Goal: Use online tool/utility: Utilize a website feature to perform a specific function

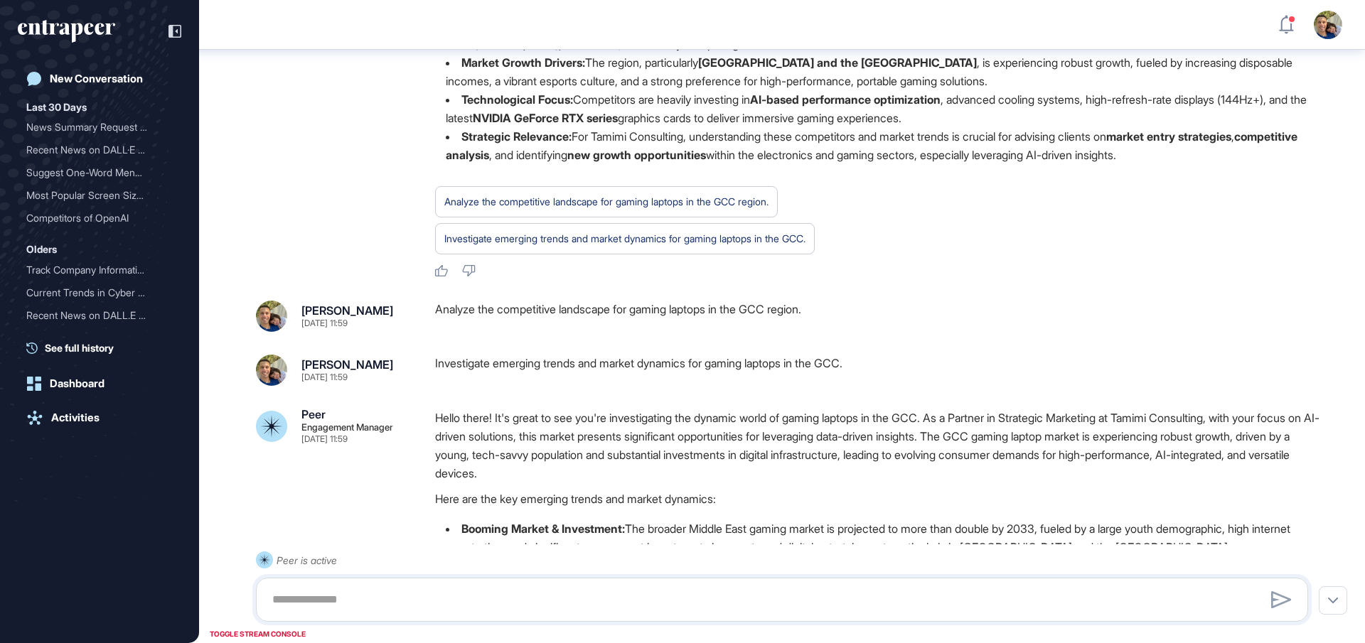
scroll to position [187, 0]
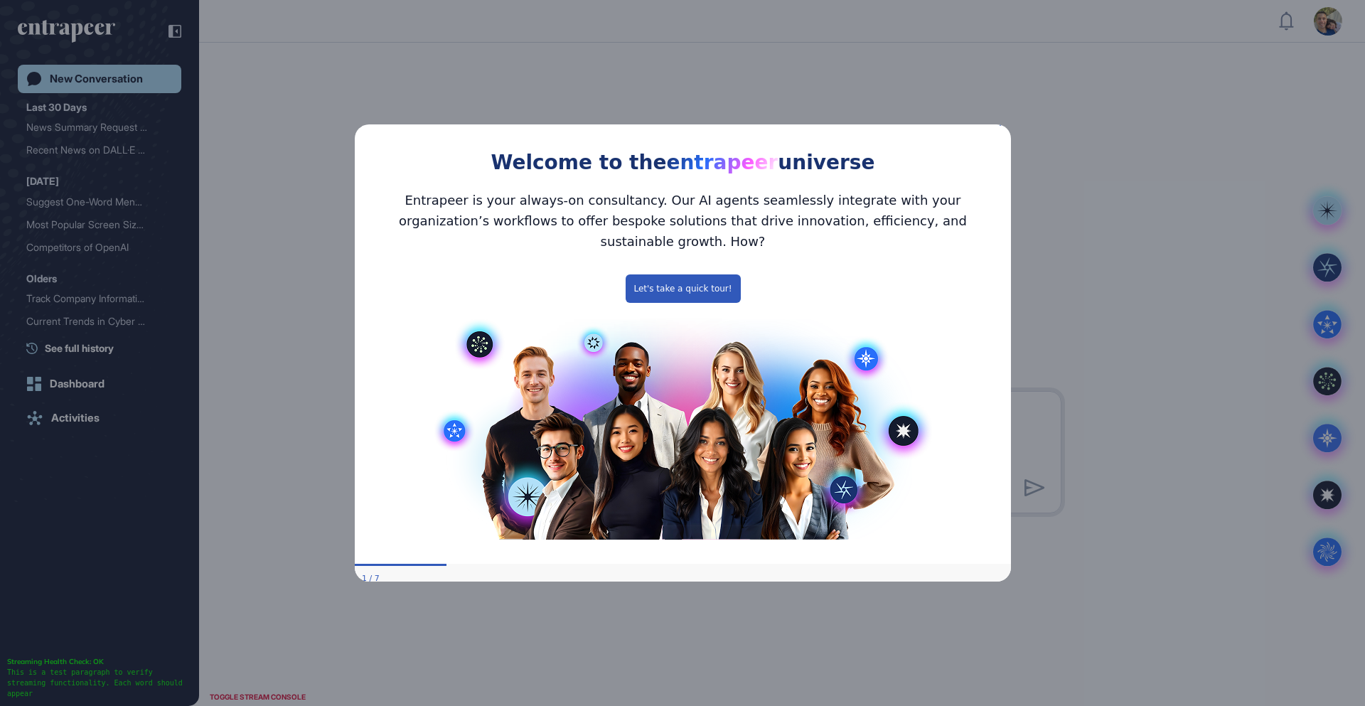
click at [1003, 126] on icon "Close Preview" at bounding box center [1002, 123] width 6 height 6
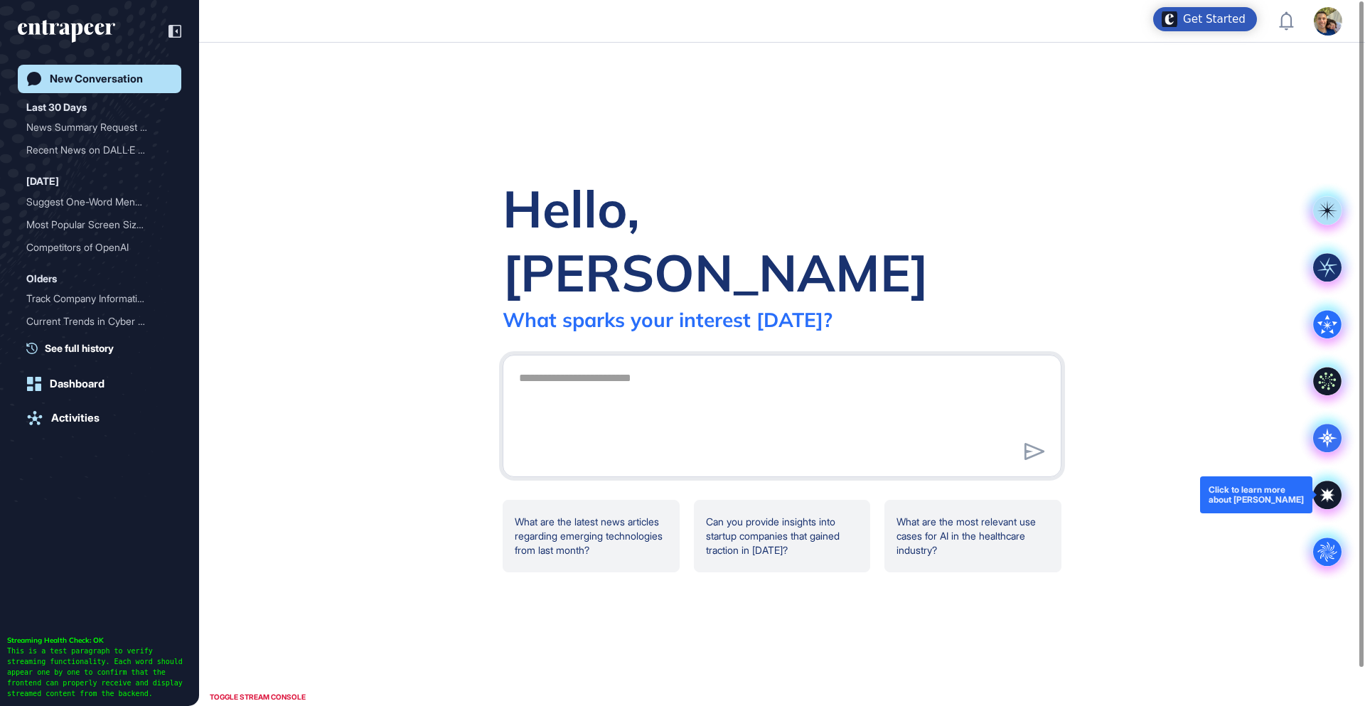
click at [1332, 496] on icon at bounding box center [1327, 495] width 28 height 28
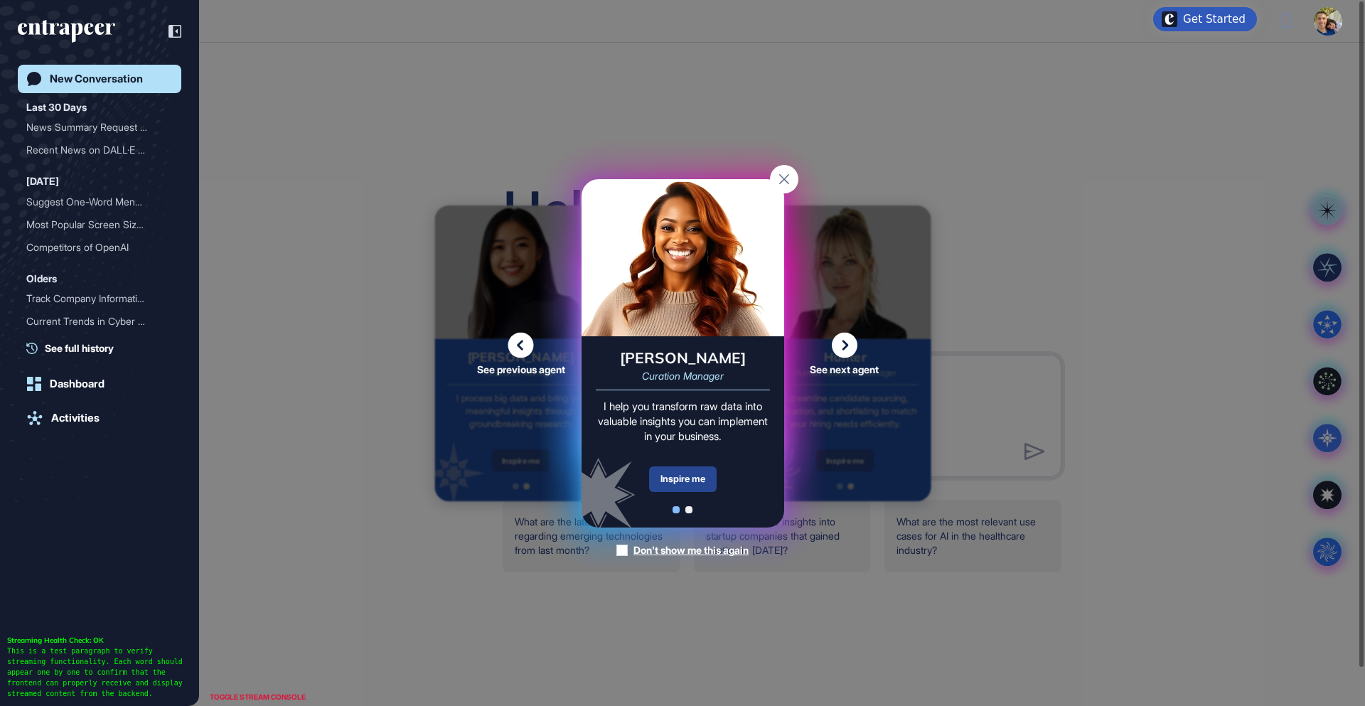
click at [685, 474] on div "Inspire me" at bounding box center [683, 479] width 68 height 26
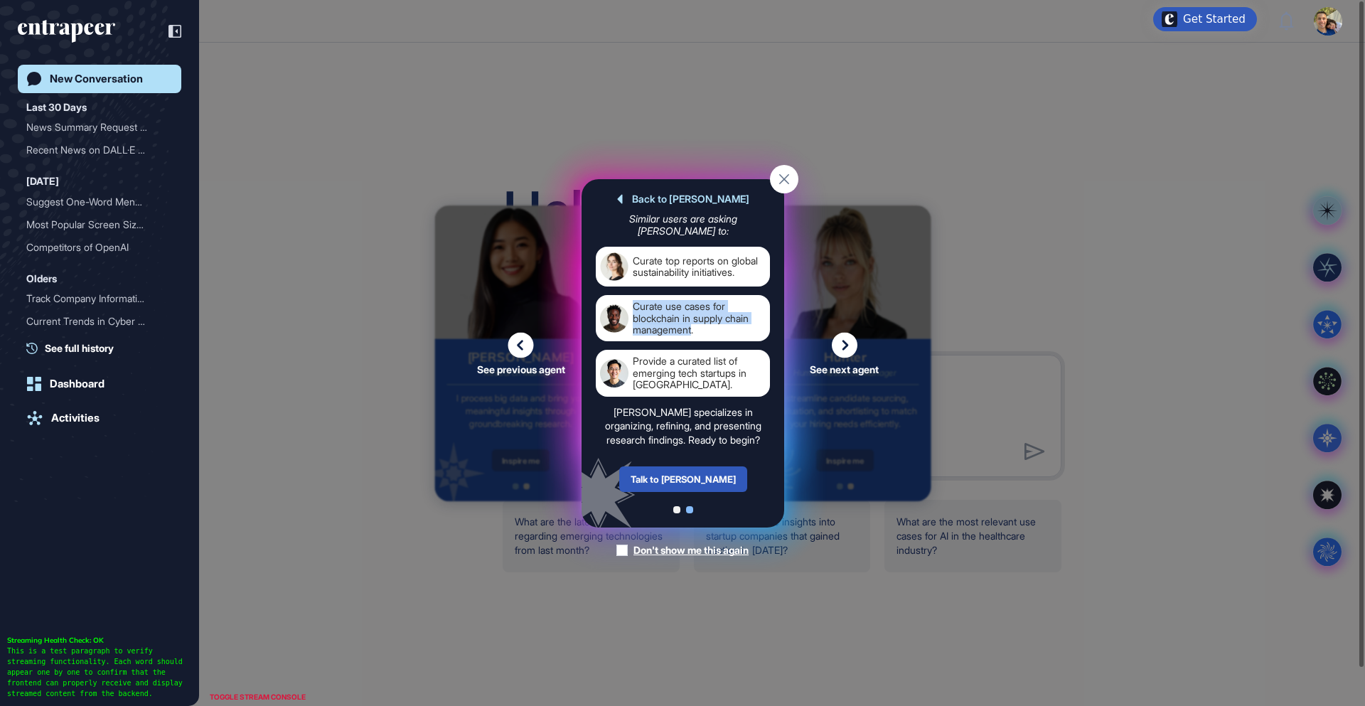
drag, startPoint x: 695, startPoint y: 324, endPoint x: 636, endPoint y: 289, distance: 68.2
click at [636, 301] on div "Curate use cases for blockchain in supply chain management." at bounding box center [699, 318] width 133 height 35
copy div "Curate use cases for blockchain in supply chain management"
click at [682, 476] on div "Talk to Curie" at bounding box center [683, 479] width 128 height 26
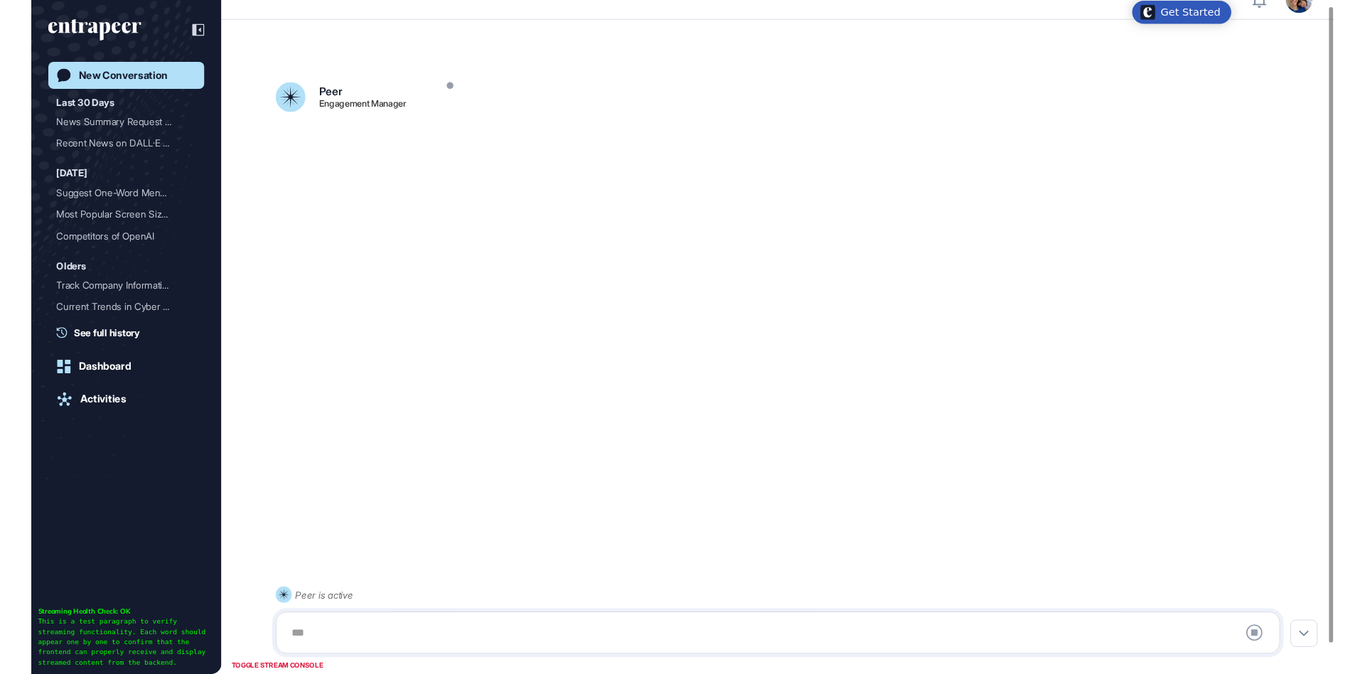
scroll to position [40, 0]
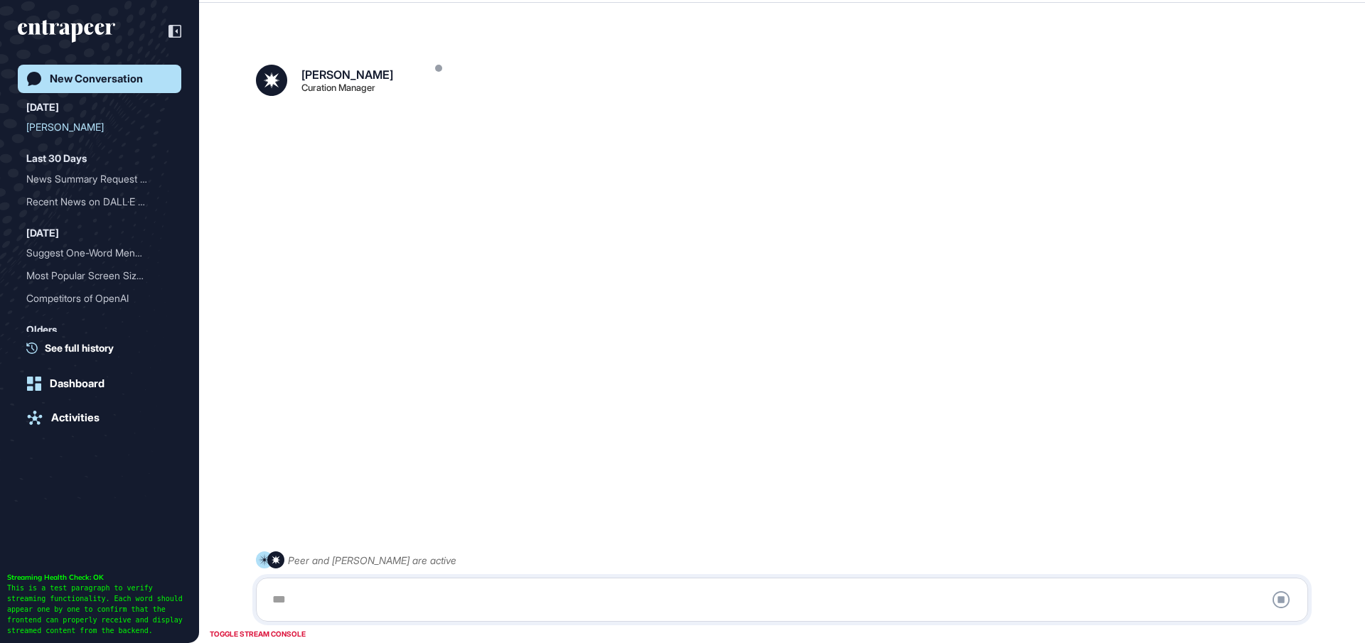
scroll to position [643, 1365]
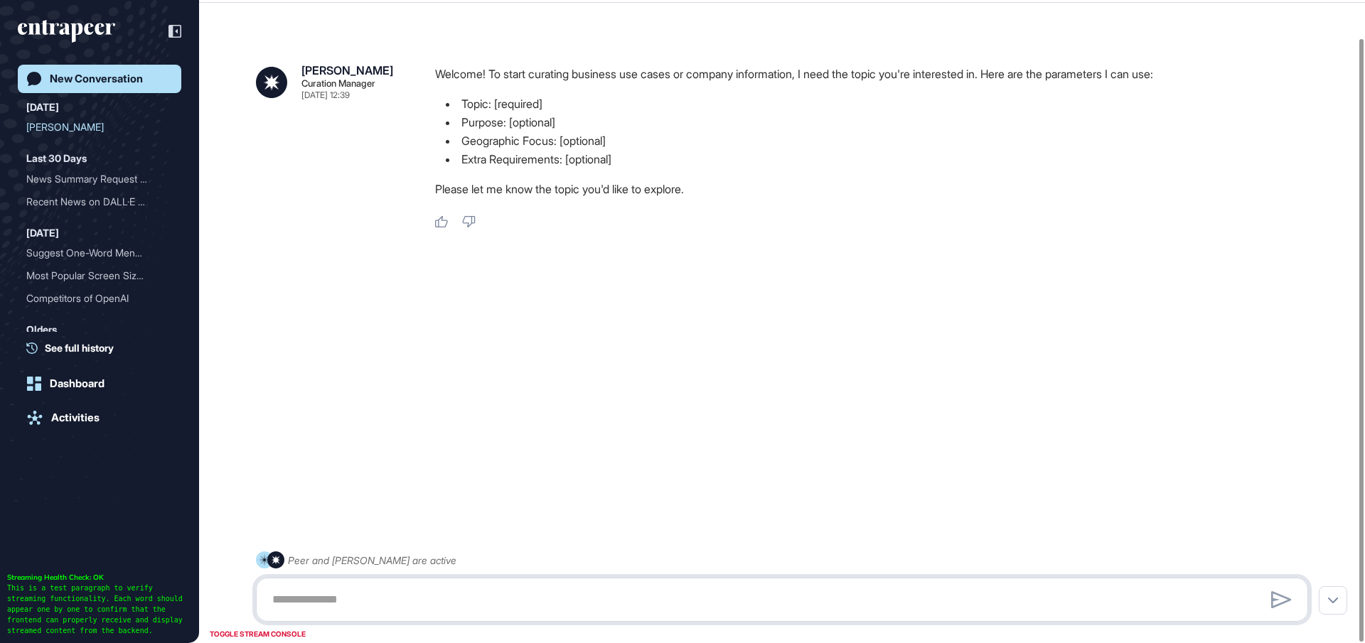
click at [336, 599] on textarea at bounding box center [782, 600] width 1037 height 28
paste textarea "**********"
drag, startPoint x: 616, startPoint y: 602, endPoint x: 665, endPoint y: 594, distance: 49.6
click at [665, 594] on textarea "**********" at bounding box center [782, 600] width 1037 height 28
click at [672, 595] on textarea "**********" at bounding box center [782, 600] width 1037 height 28
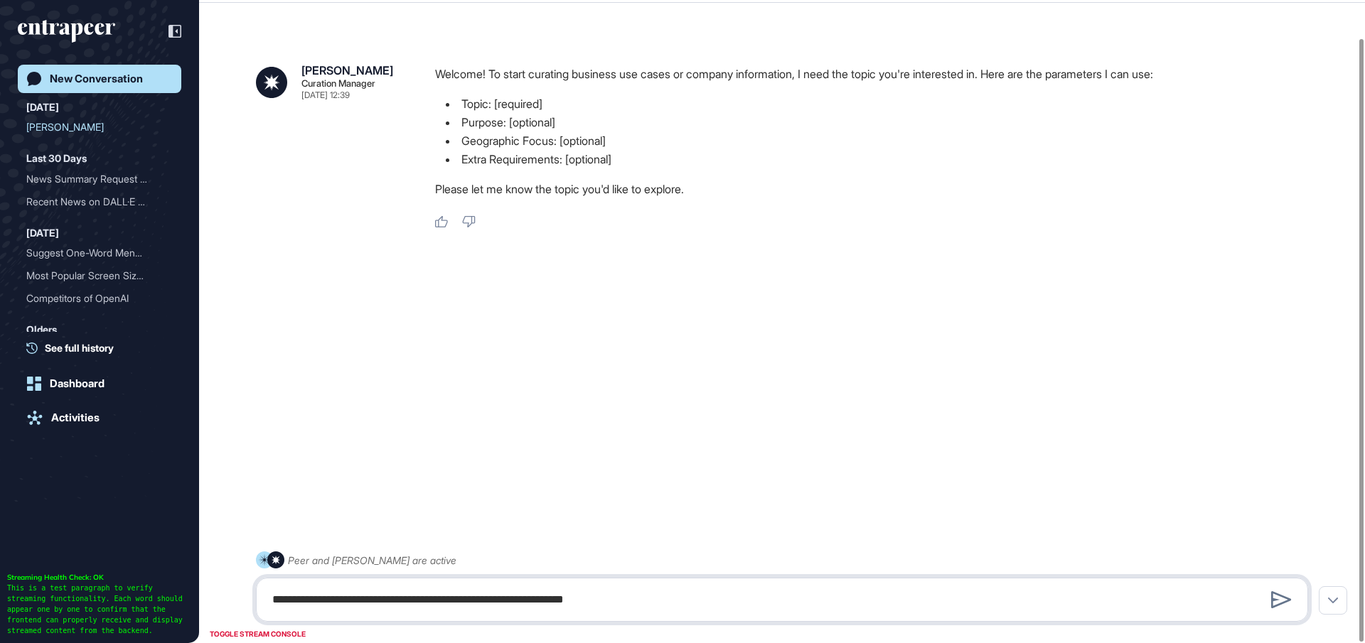
type textarea "**********"
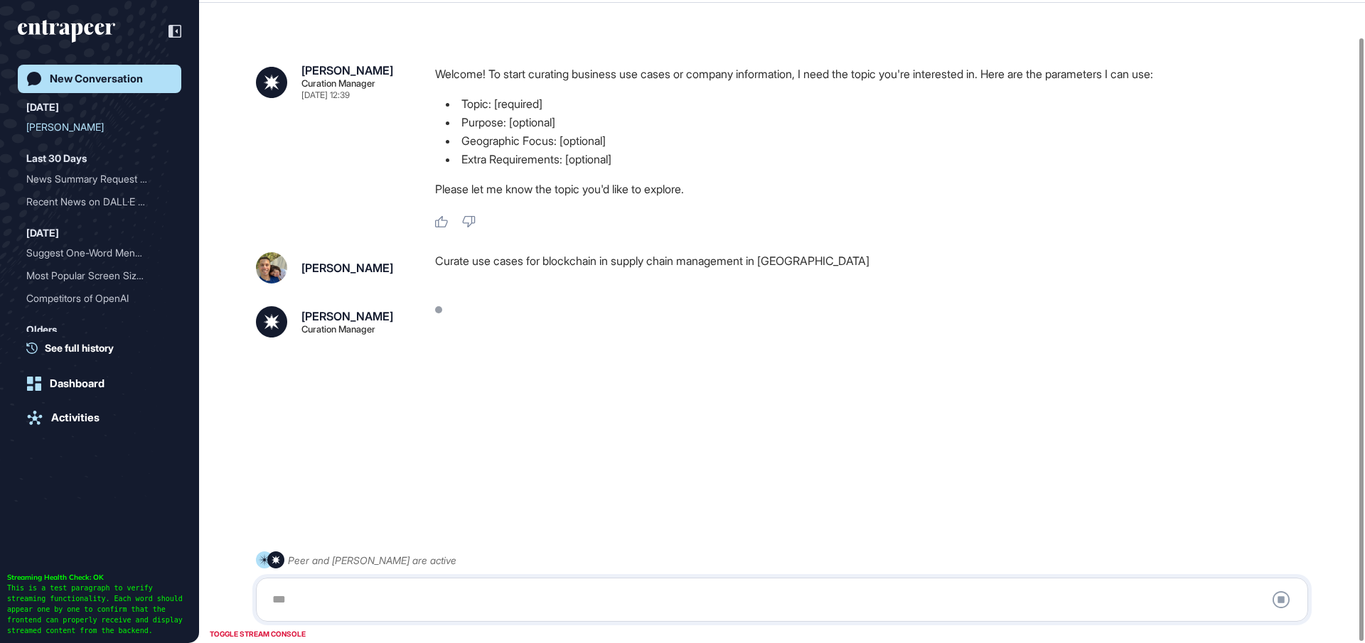
scroll to position [39, 0]
drag, startPoint x: 496, startPoint y: 106, endPoint x: 560, endPoint y: 105, distance: 63.3
click at [560, 105] on li "Topic: [required]" at bounding box center [877, 104] width 885 height 18
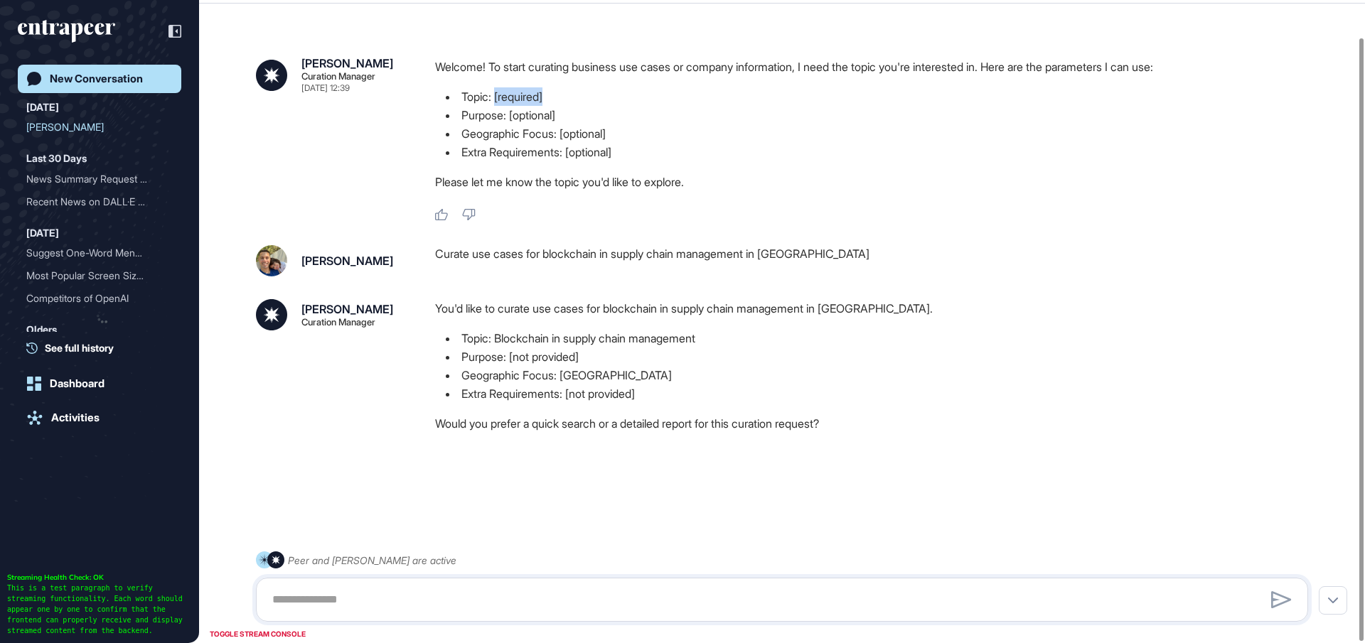
scroll to position [40, 0]
drag, startPoint x: 515, startPoint y: 117, endPoint x: 564, endPoint y: 112, distance: 48.6
click at [564, 112] on li "Purpose: [optional]" at bounding box center [877, 114] width 885 height 18
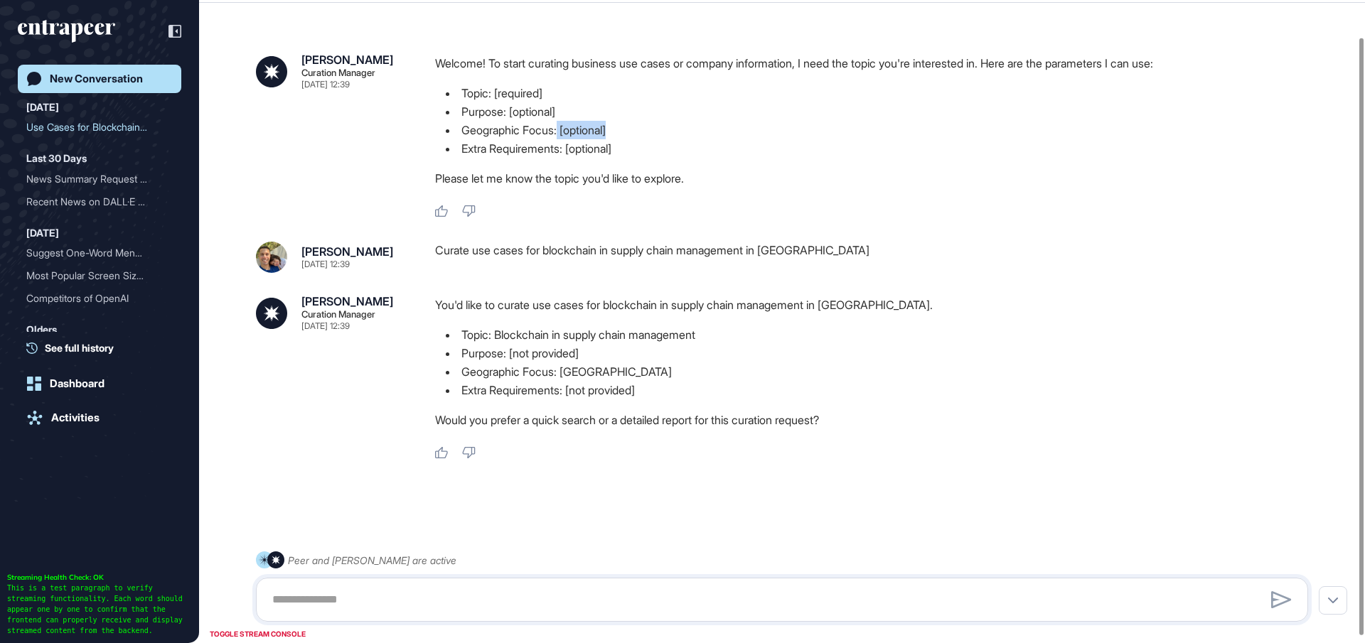
drag, startPoint x: 560, startPoint y: 129, endPoint x: 616, endPoint y: 127, distance: 56.2
click at [616, 127] on li "Geographic Focus: [optional]" at bounding box center [877, 130] width 885 height 18
click at [651, 147] on li "Extra Requirements: [optional]" at bounding box center [877, 148] width 885 height 18
click at [661, 146] on li "Extra Requirements: [optional]" at bounding box center [877, 148] width 885 height 18
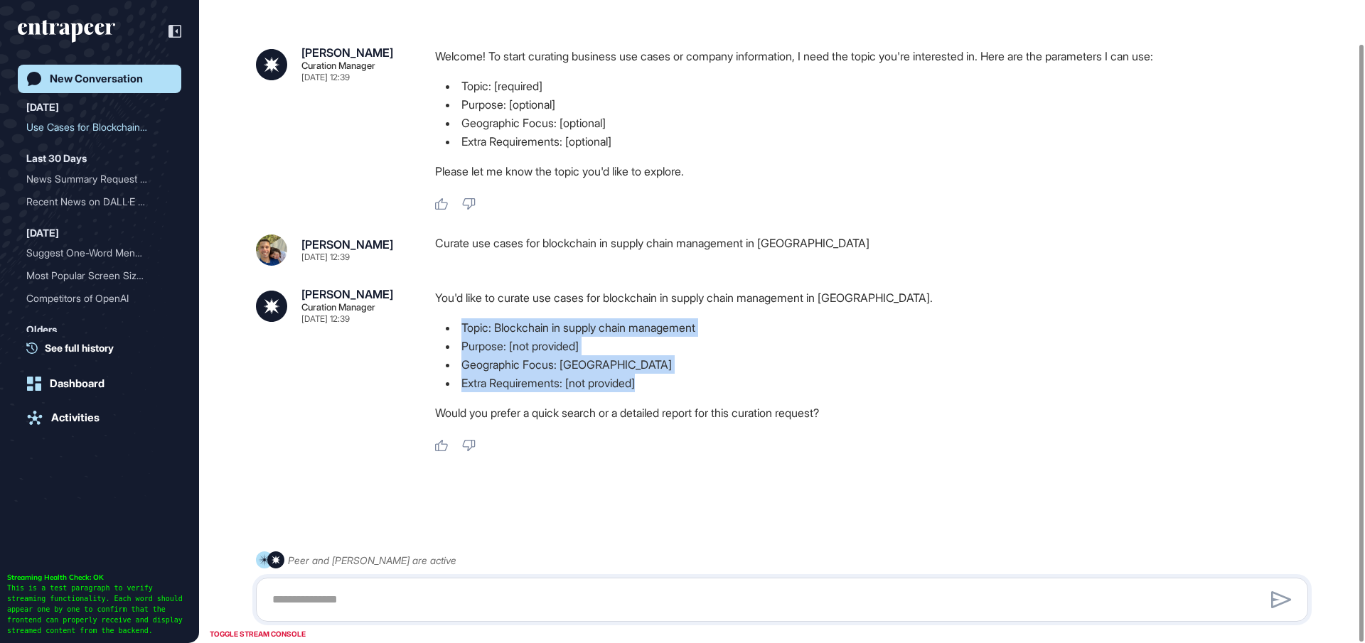
drag, startPoint x: 464, startPoint y: 328, endPoint x: 674, endPoint y: 375, distance: 215.8
click at [674, 375] on ul "Topic: Blockchain in supply chain management Purpose: [not provided] Geographic…" at bounding box center [877, 356] width 885 height 74
copy ul "Topic: Blockchain in supply chain management Purpose: [not provided] Geographic…"
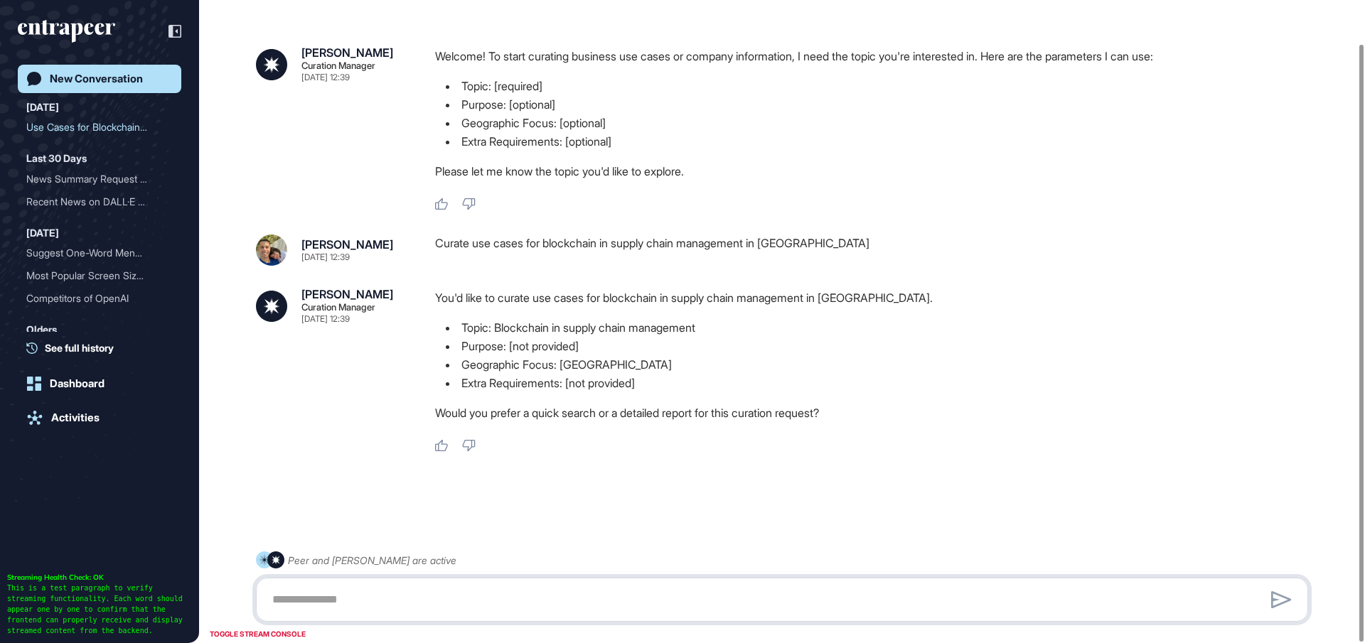
click at [484, 586] on textarea at bounding box center [782, 600] width 1037 height 28
paste textarea "**********"
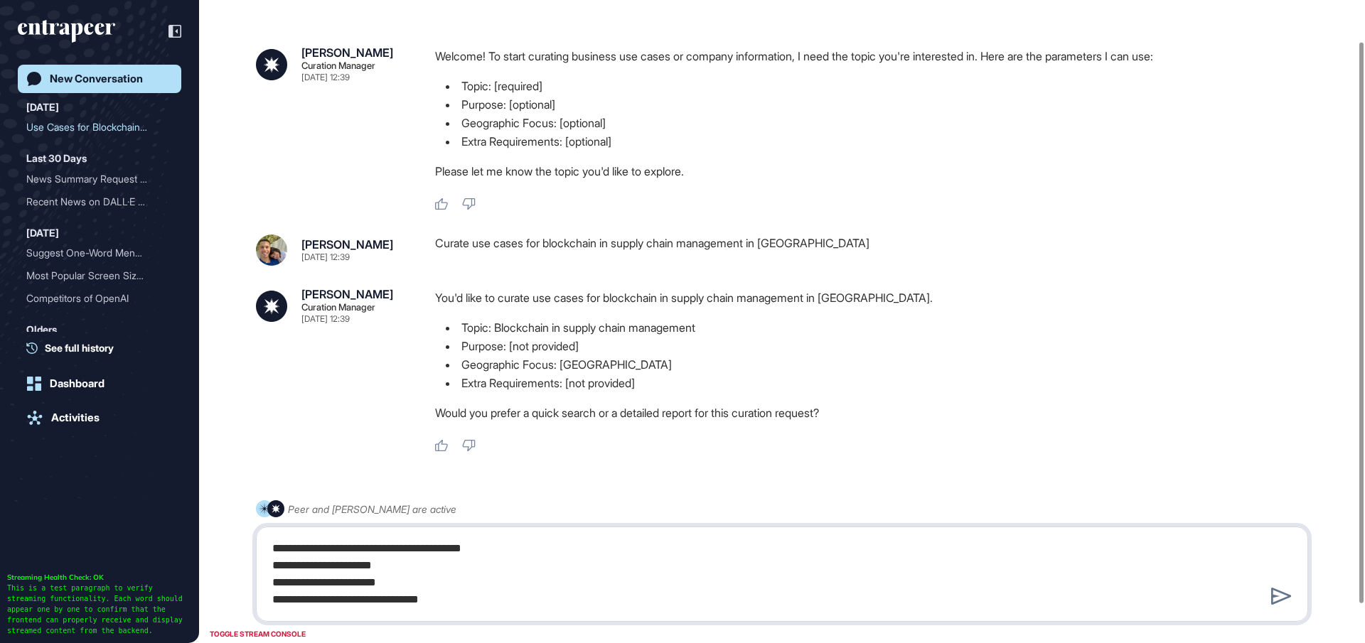
drag, startPoint x: 409, startPoint y: 565, endPoint x: 322, endPoint y: 569, distance: 86.8
click at [322, 569] on textarea "**********" at bounding box center [782, 575] width 1037 height 80
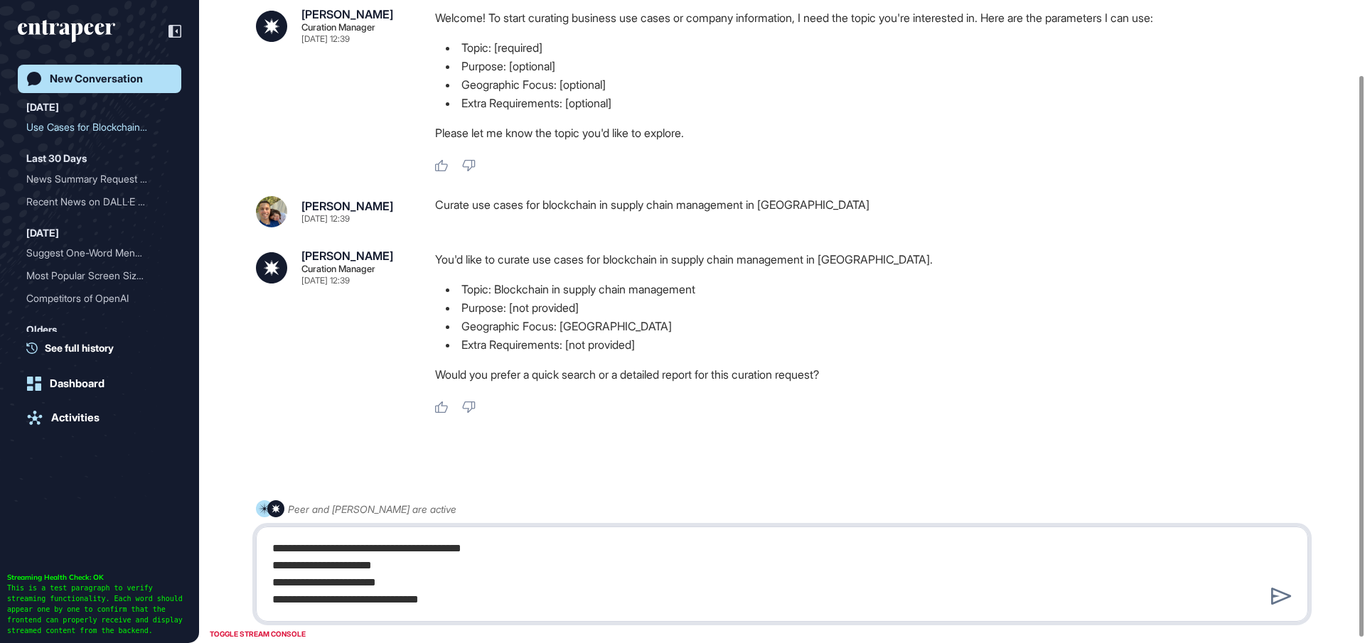
scroll to position [91, 0]
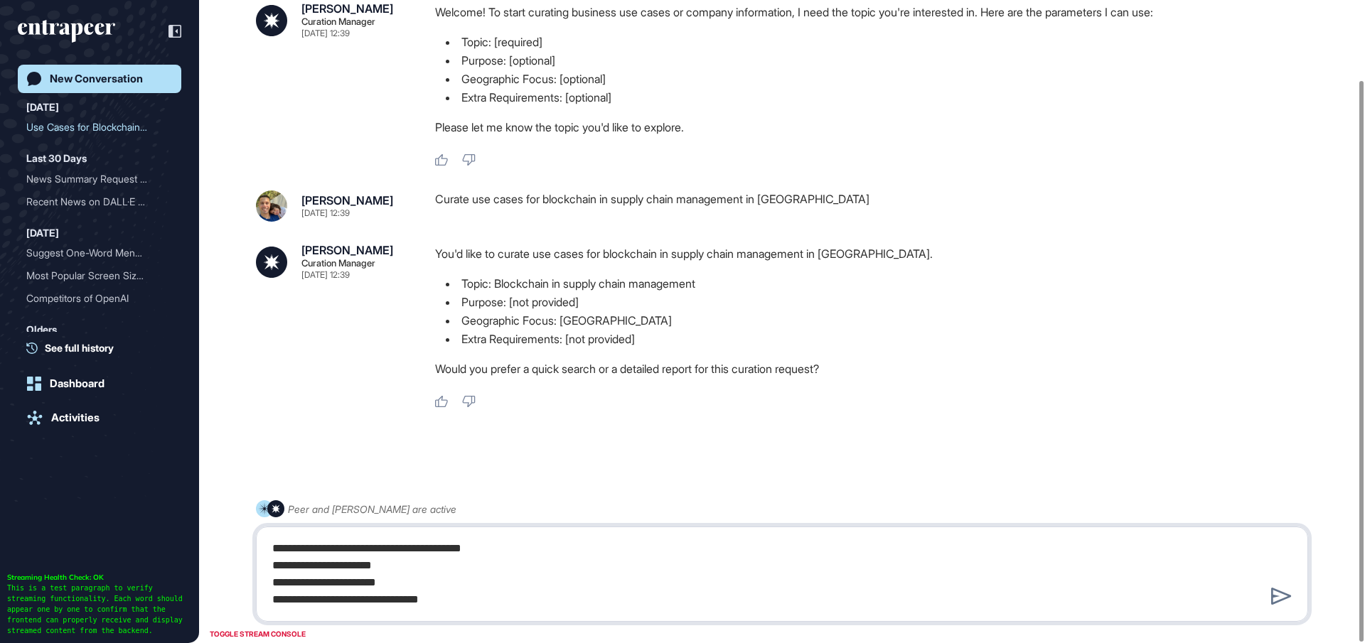
drag, startPoint x: 463, startPoint y: 599, endPoint x: 382, endPoint y: 600, distance: 81.1
click at [382, 600] on textarea "**********" at bounding box center [782, 575] width 1037 height 80
drag, startPoint x: 415, startPoint y: 571, endPoint x: 320, endPoint y: 562, distance: 95.7
click at [320, 562] on textarea "**********" at bounding box center [782, 575] width 1037 height 80
drag, startPoint x: 314, startPoint y: 565, endPoint x: 274, endPoint y: 564, distance: 40.6
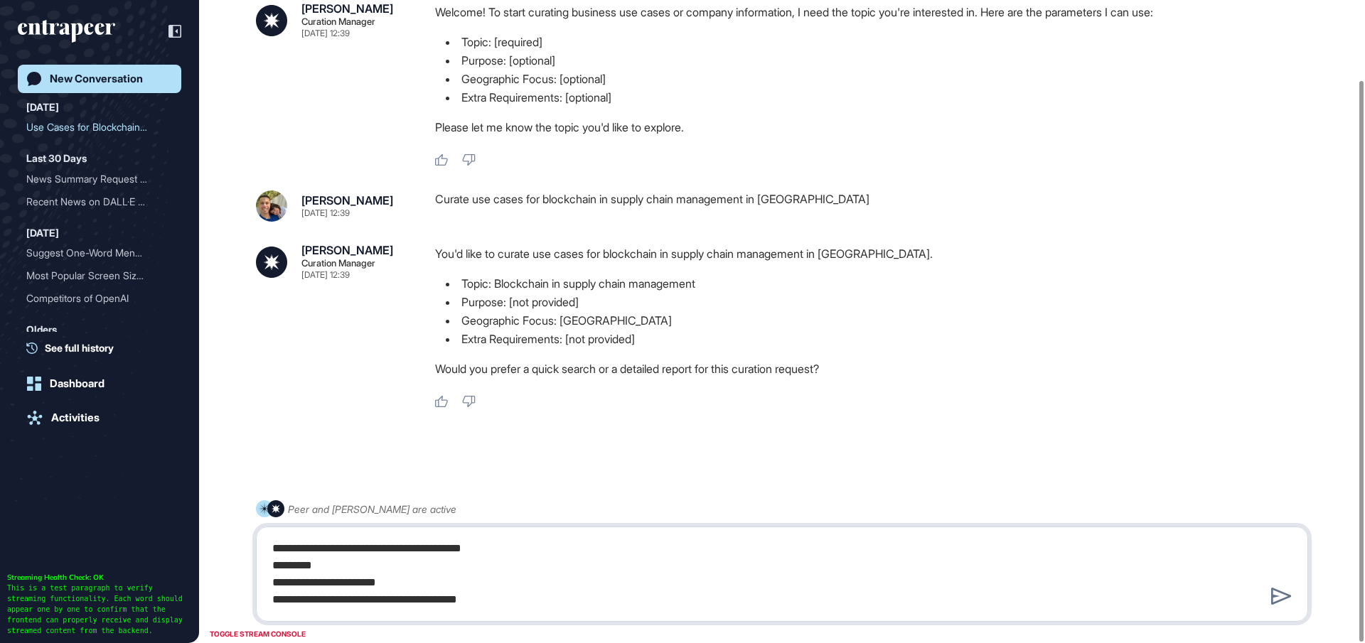
click at [274, 564] on textarea "**********" at bounding box center [782, 575] width 1037 height 80
click at [355, 572] on textarea "**********" at bounding box center [782, 575] width 1037 height 80
drag, startPoint x: 296, startPoint y: 566, endPoint x: 270, endPoint y: 567, distance: 25.6
click at [270, 567] on textarea "**********" at bounding box center [782, 575] width 1037 height 80
click at [432, 552] on textarea "**********" at bounding box center [782, 575] width 1037 height 80
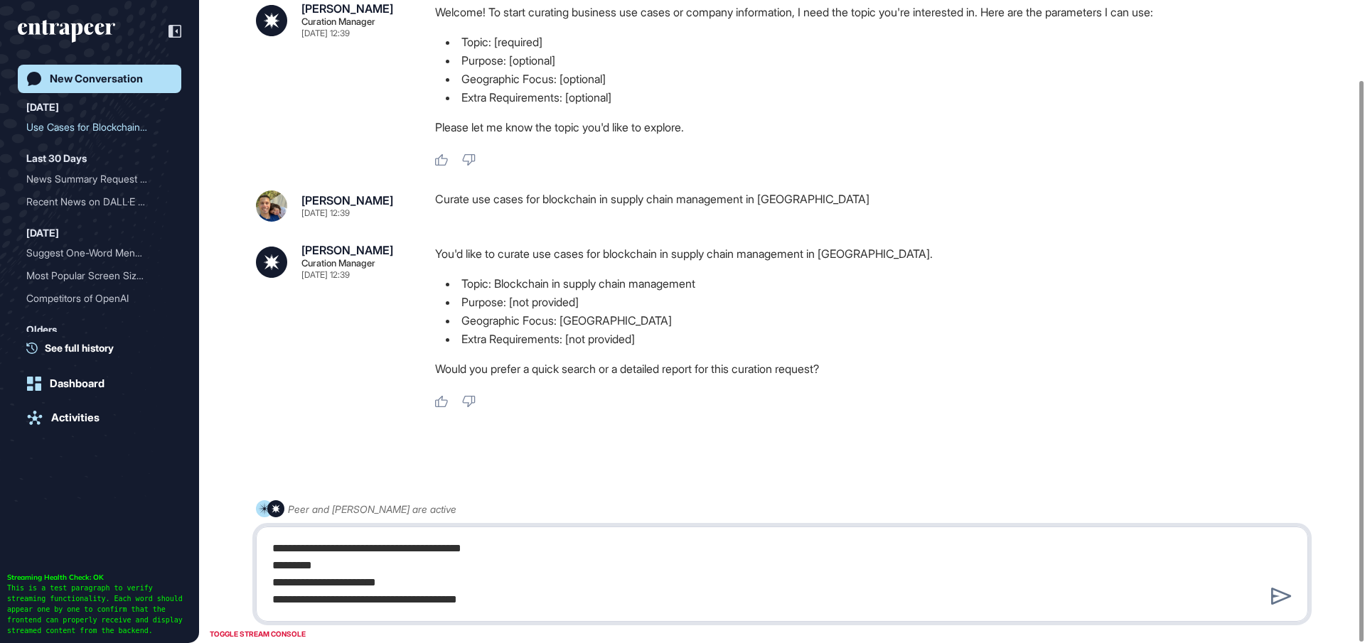
click at [360, 560] on textarea "**********" at bounding box center [782, 575] width 1037 height 80
type textarea "**********"
click at [1273, 593] on icon at bounding box center [1281, 596] width 21 height 17
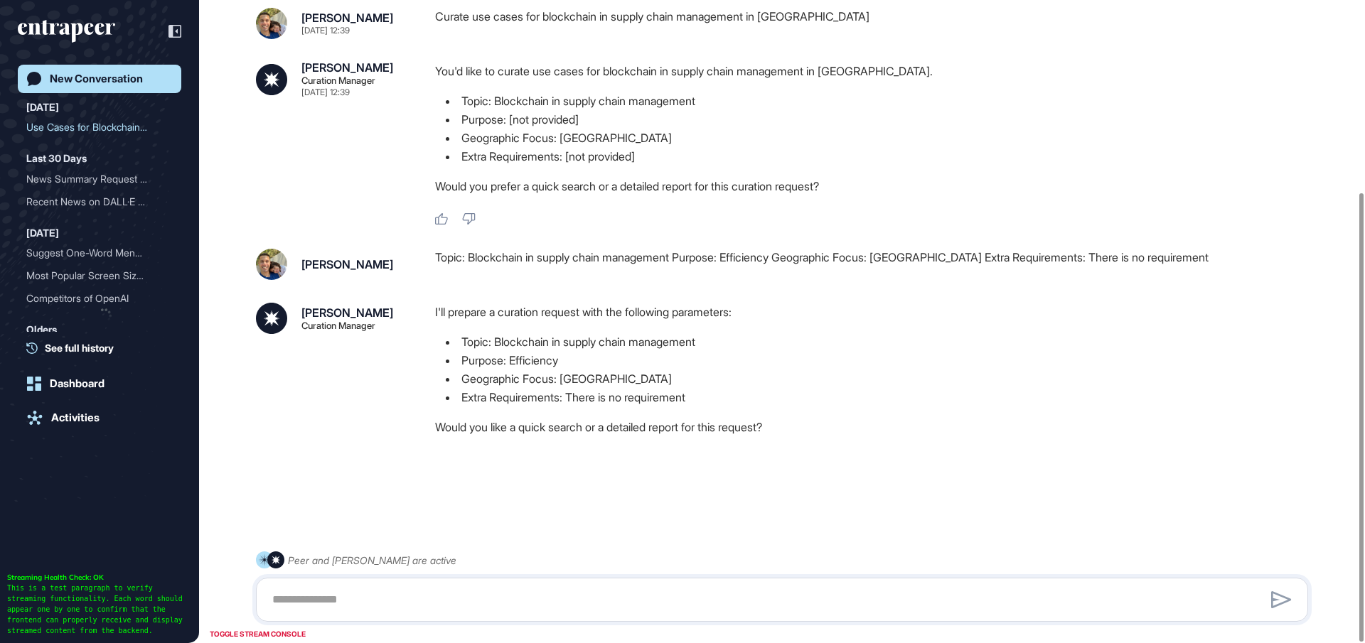
scroll to position [275, 0]
click at [703, 604] on textarea at bounding box center [782, 600] width 1037 height 28
type textarea "***"
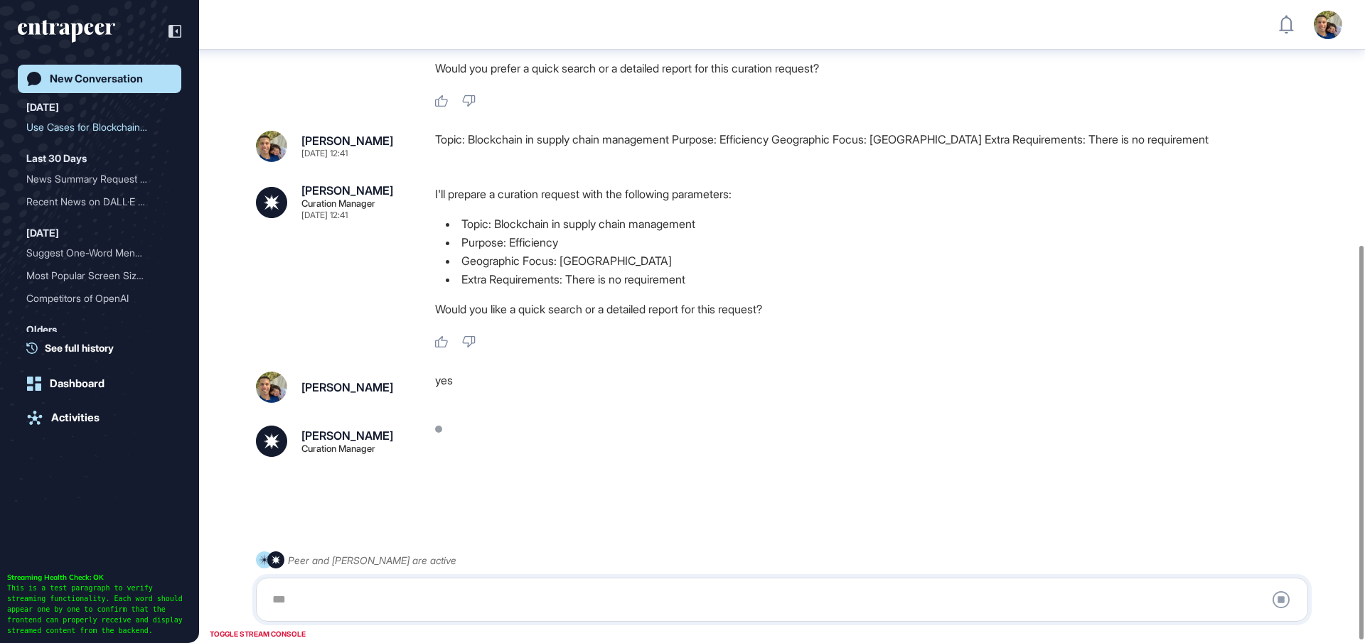
scroll to position [400, 0]
drag, startPoint x: 423, startPoint y: 587, endPoint x: 637, endPoint y: 338, distance: 328.2
click at [423, 587] on div at bounding box center [782, 600] width 1037 height 28
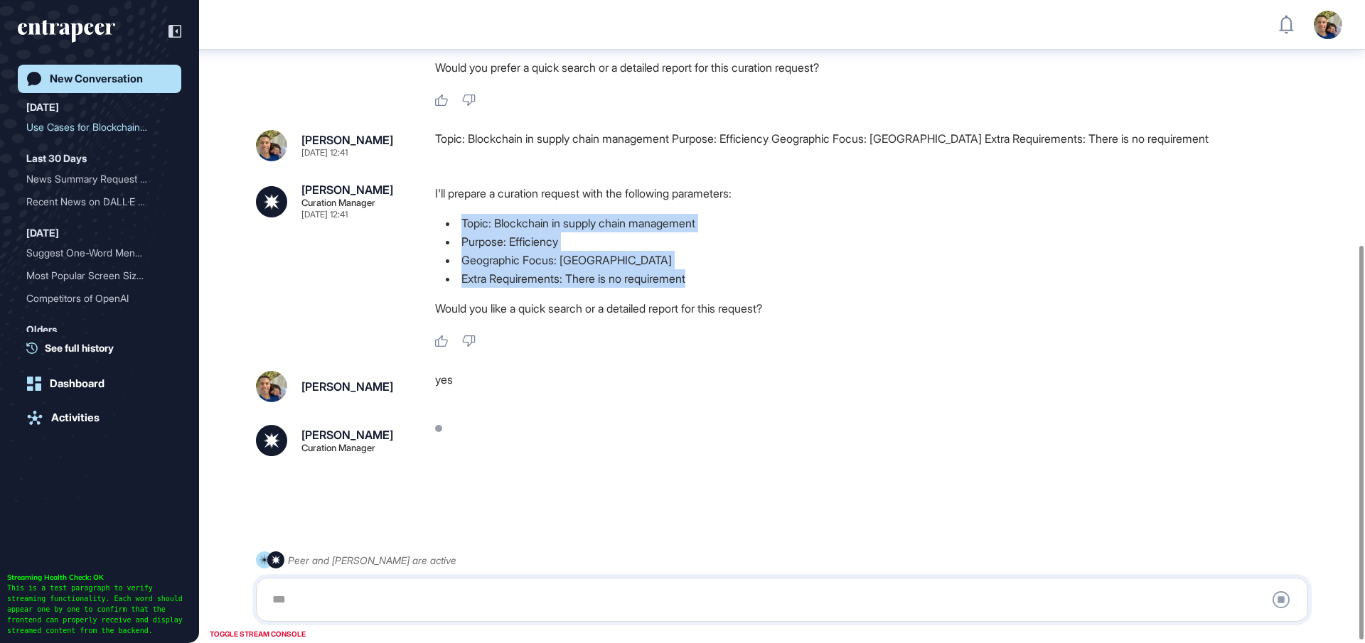
drag, startPoint x: 702, startPoint y: 277, endPoint x: 461, endPoint y: 213, distance: 249.2
click at [461, 214] on ul "Topic: Blockchain in supply chain management Purpose: Efficiency Geographic Foc…" at bounding box center [877, 251] width 885 height 74
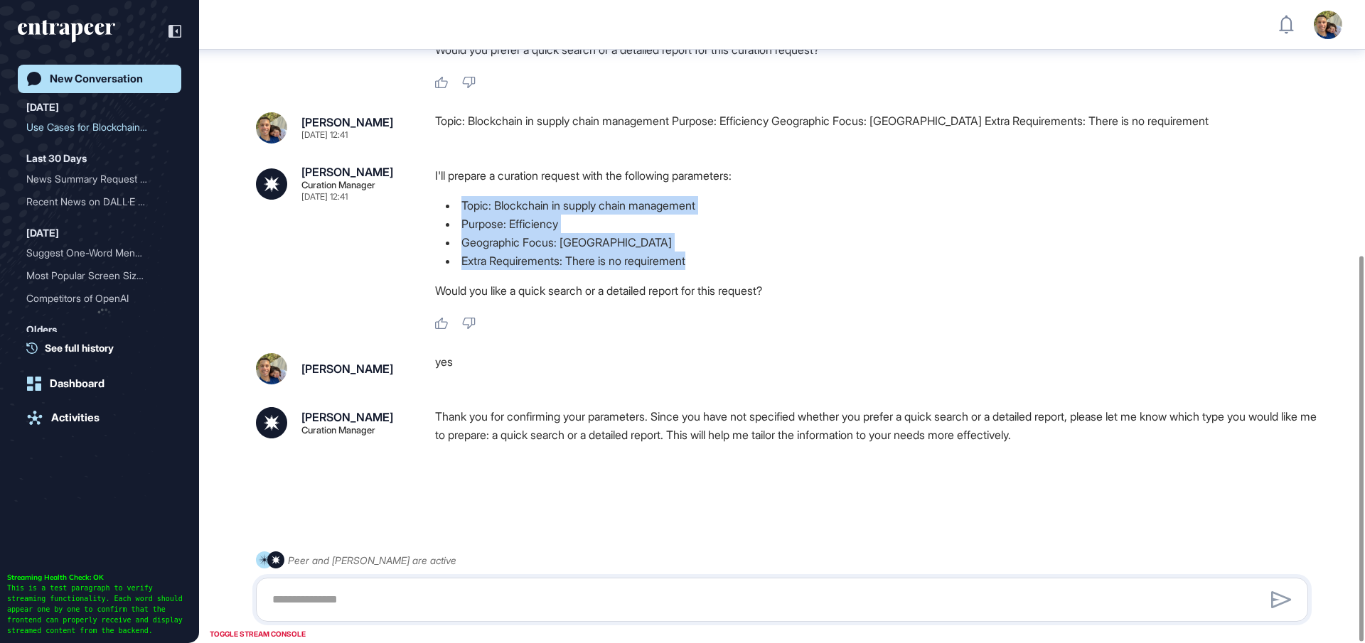
scroll to position [427, 0]
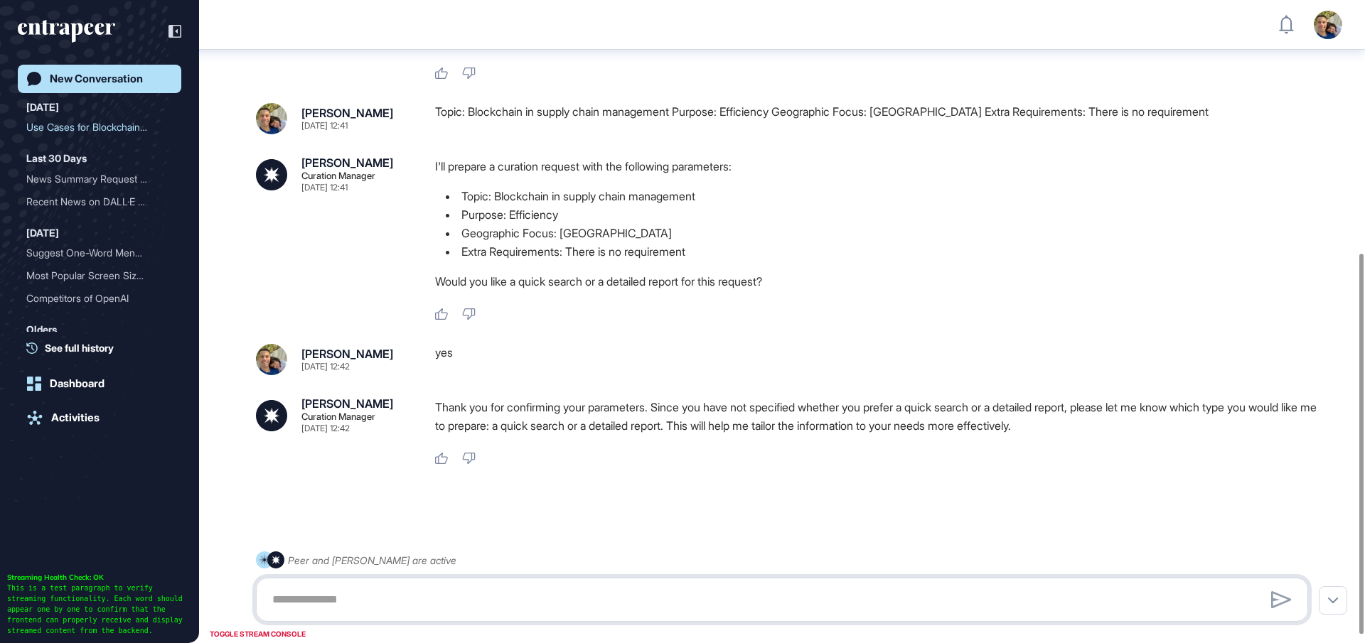
click at [494, 598] on textarea at bounding box center [782, 600] width 1037 height 28
type textarea "*****"
type textarea "**********"
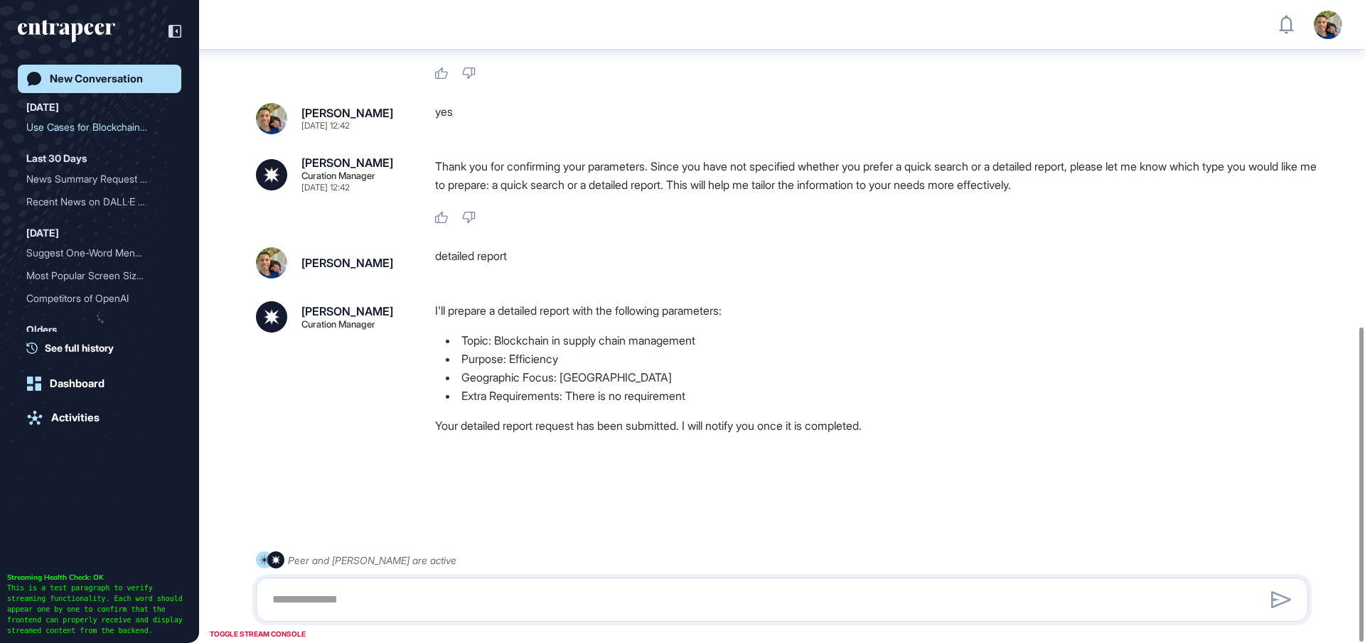
scroll to position [680, 0]
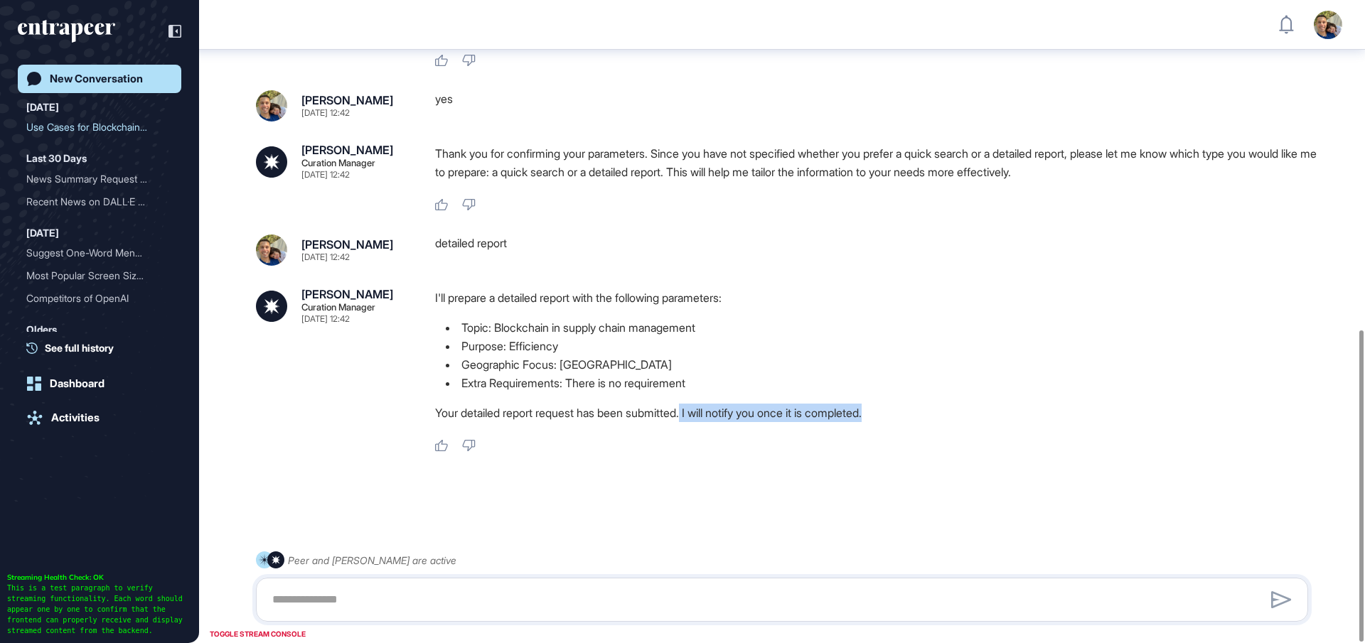
drag, startPoint x: 696, startPoint y: 411, endPoint x: 910, endPoint y: 408, distance: 214.0
click at [895, 409] on p "Your detailed report request has been submitted. I will notify you once it is c…" at bounding box center [877, 413] width 885 height 18
click at [943, 407] on p "Your detailed report request has been submitted. I will notify you once it is c…" at bounding box center [877, 413] width 885 height 18
click at [466, 607] on textarea at bounding box center [782, 600] width 1037 height 28
type textarea "**********"
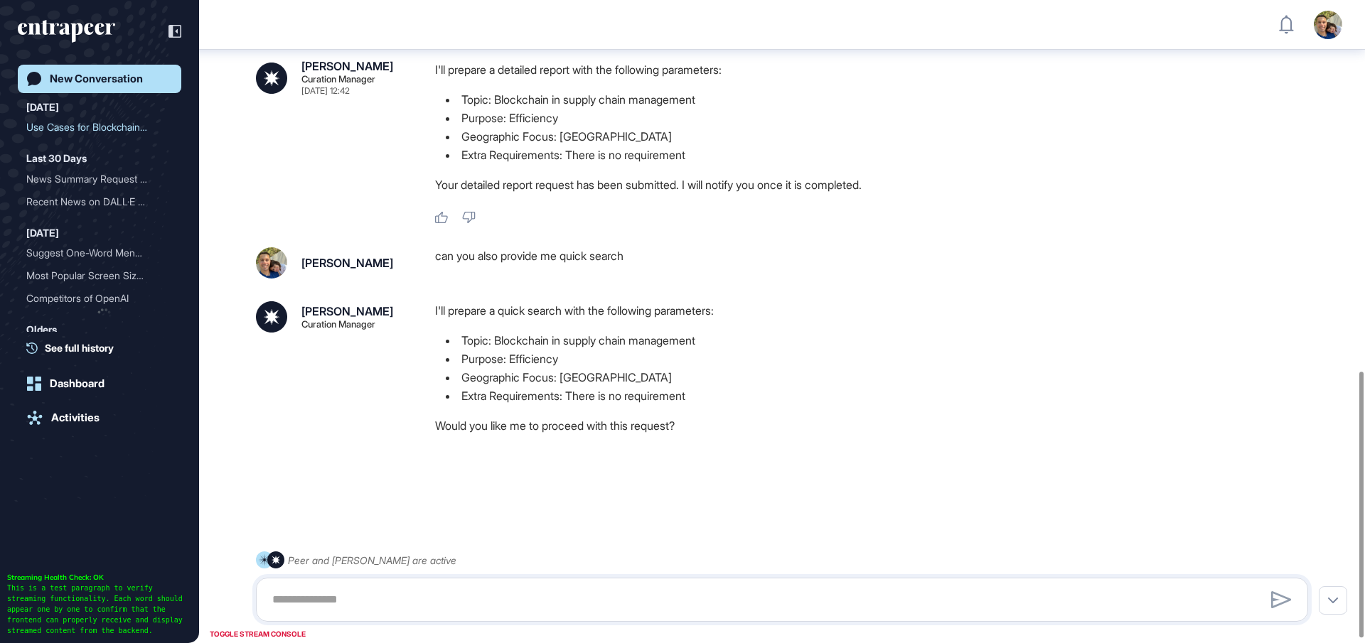
scroll to position [909, 0]
click at [721, 424] on p "Would you like me to proceed with this request?" at bounding box center [877, 426] width 885 height 18
click at [739, 422] on p "Would you like me to proceed with this request?" at bounding box center [877, 426] width 885 height 18
click at [547, 608] on textarea at bounding box center [782, 600] width 1037 height 28
type textarea "***"
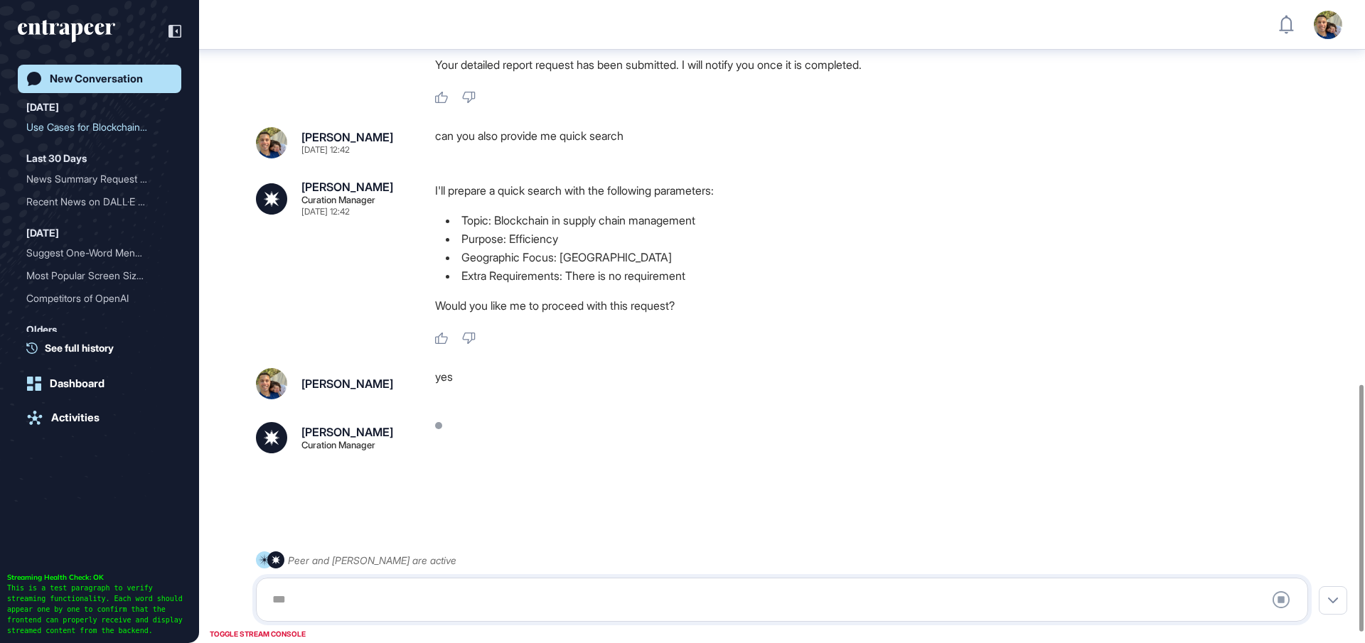
scroll to position [1030, 0]
click at [540, 308] on p "Would you like me to proceed with this request?" at bounding box center [877, 305] width 885 height 18
drag, startPoint x: 582, startPoint y: 305, endPoint x: 633, endPoint y: 306, distance: 50.5
click at [631, 306] on p "Would you like me to proceed with this request?" at bounding box center [877, 305] width 885 height 18
click at [709, 311] on p "Would you like me to proceed with this request?" at bounding box center [877, 305] width 885 height 18
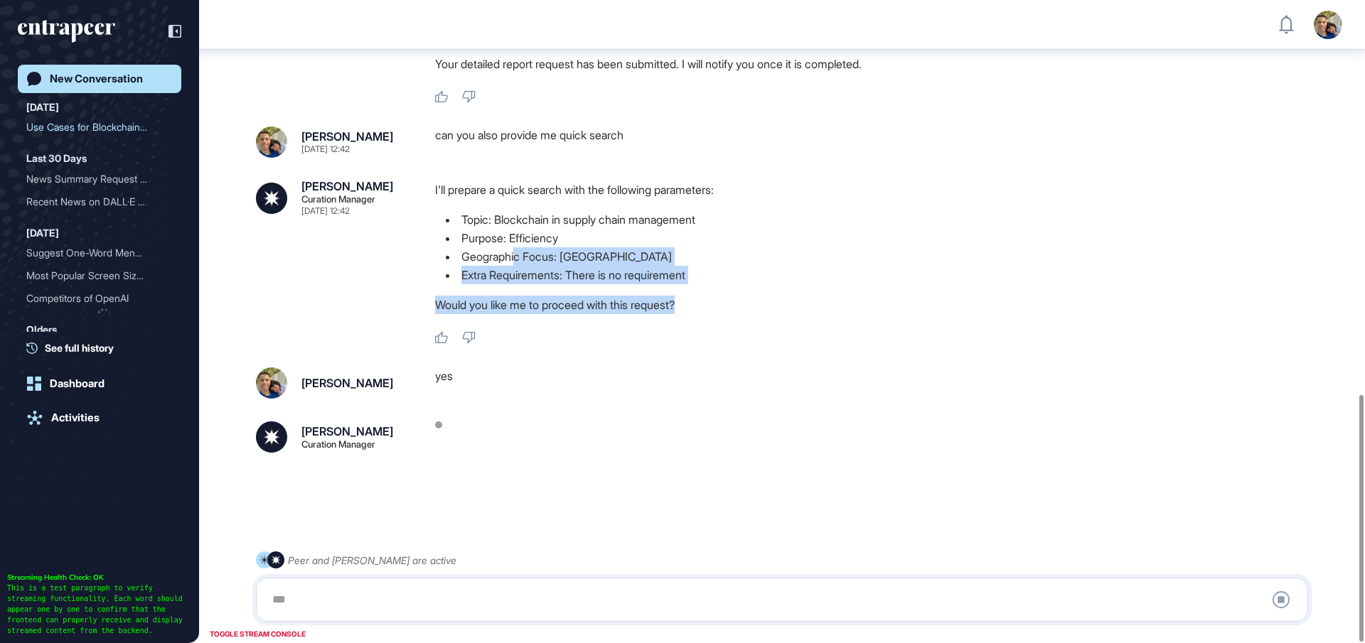
drag, startPoint x: 713, startPoint y: 309, endPoint x: 516, endPoint y: 247, distance: 206.4
click at [516, 247] on div "I'll prepare a quick search with the following parameters: Topic: Blockchain in…" at bounding box center [877, 251] width 885 height 141
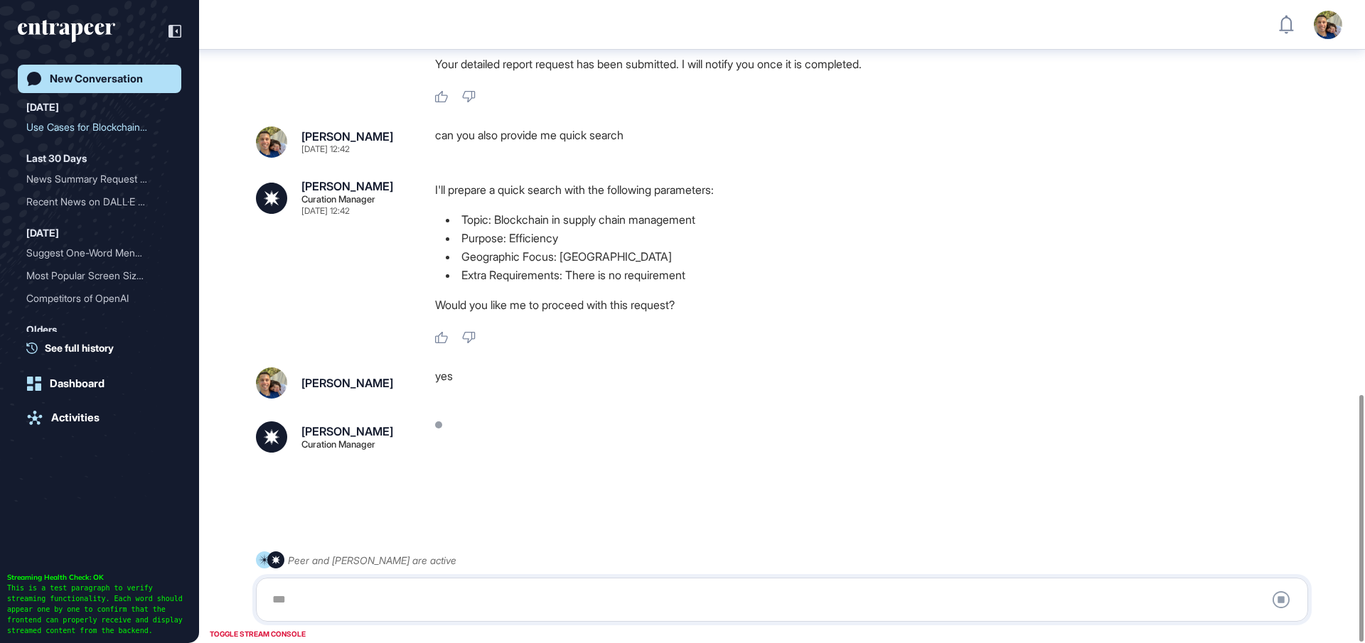
click at [724, 237] on li "Purpose: Efficiency" at bounding box center [877, 238] width 885 height 18
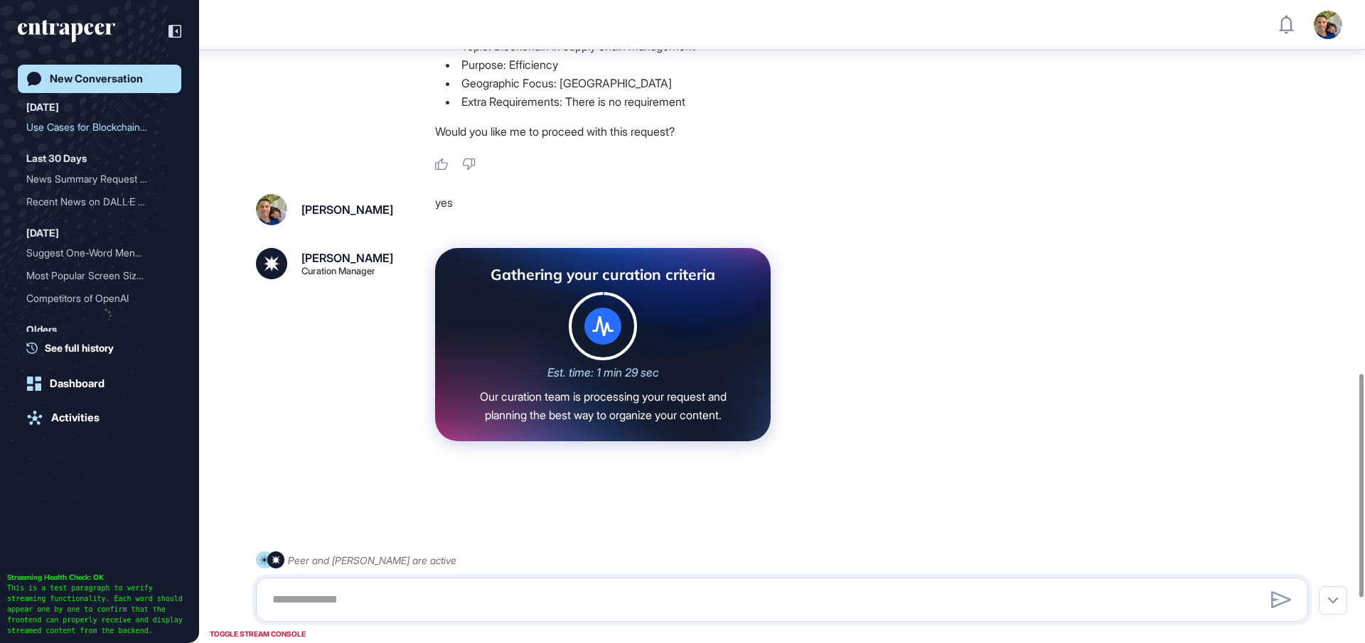
scroll to position [1203, 0]
click at [836, 301] on div "Gathering your curation criteria Est. time: 1 min 21 sec Our curation team is p…" at bounding box center [877, 344] width 885 height 193
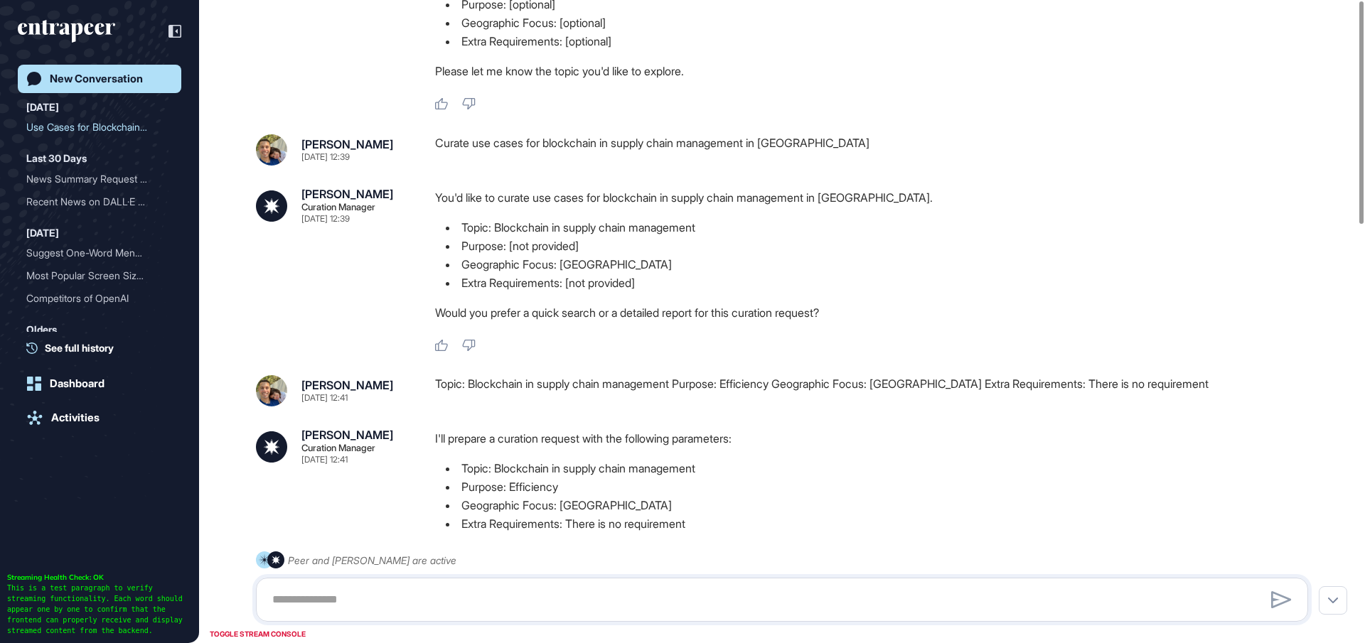
scroll to position [0, 0]
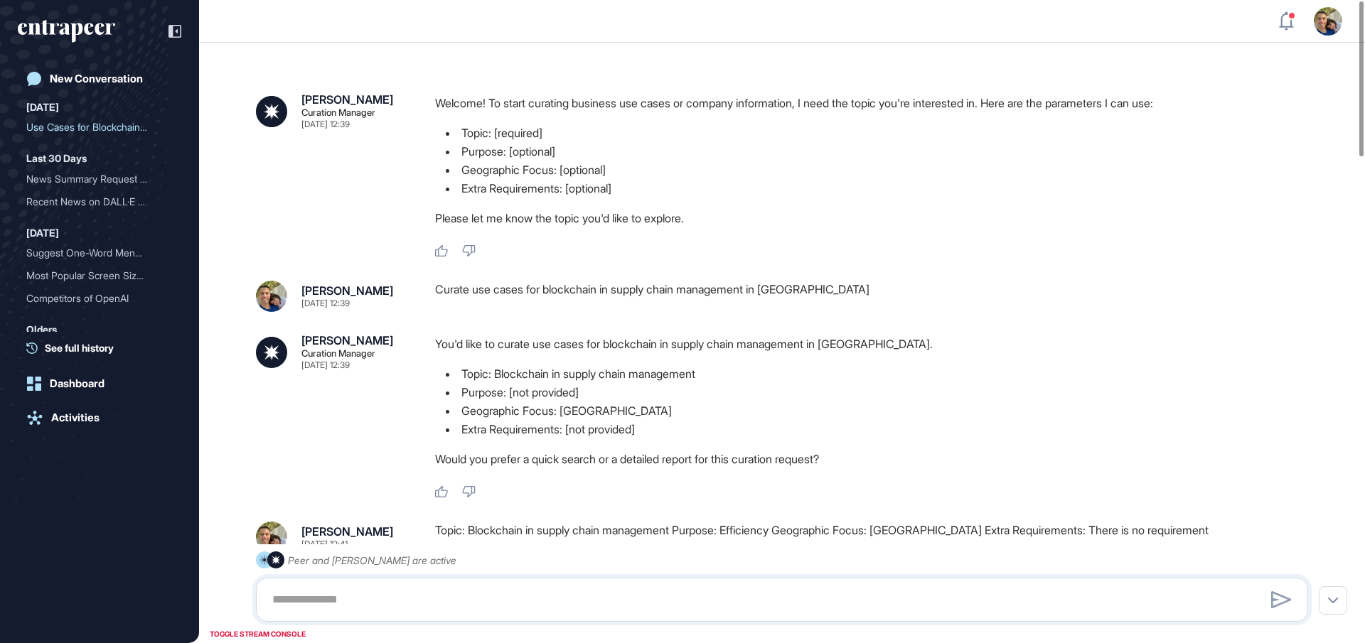
scroll to position [1, 1]
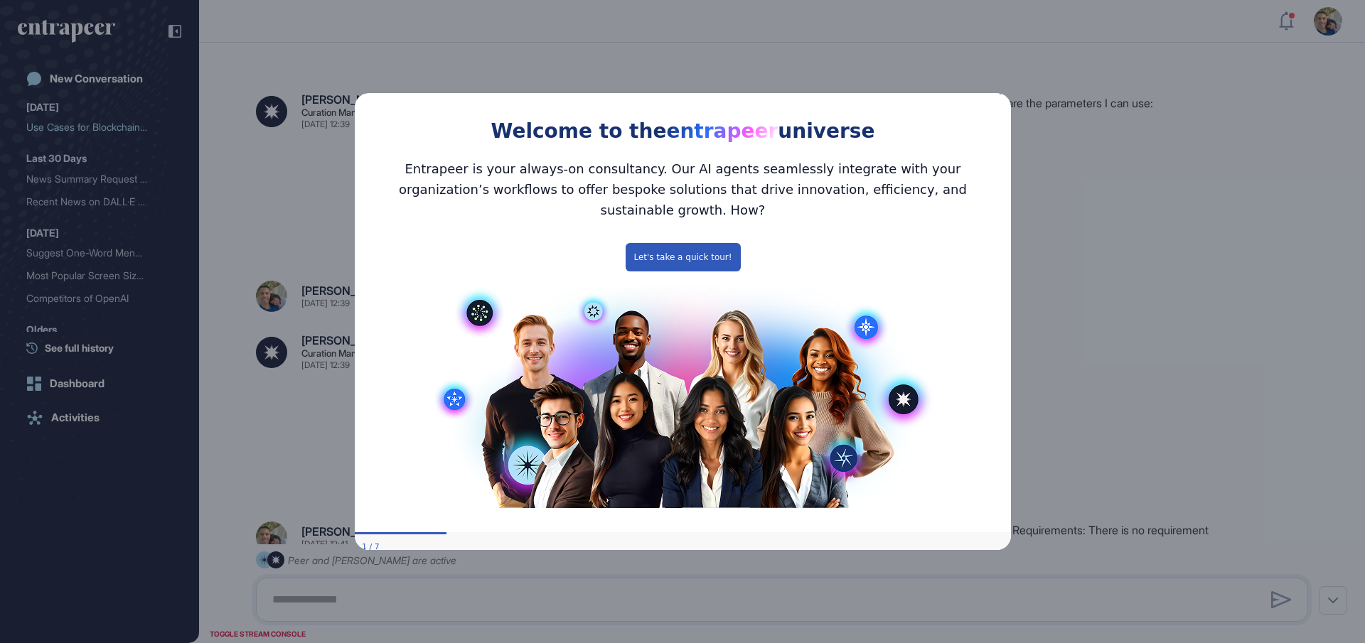
click at [1000, 95] on icon "Close Preview" at bounding box center [1002, 92] width 6 height 6
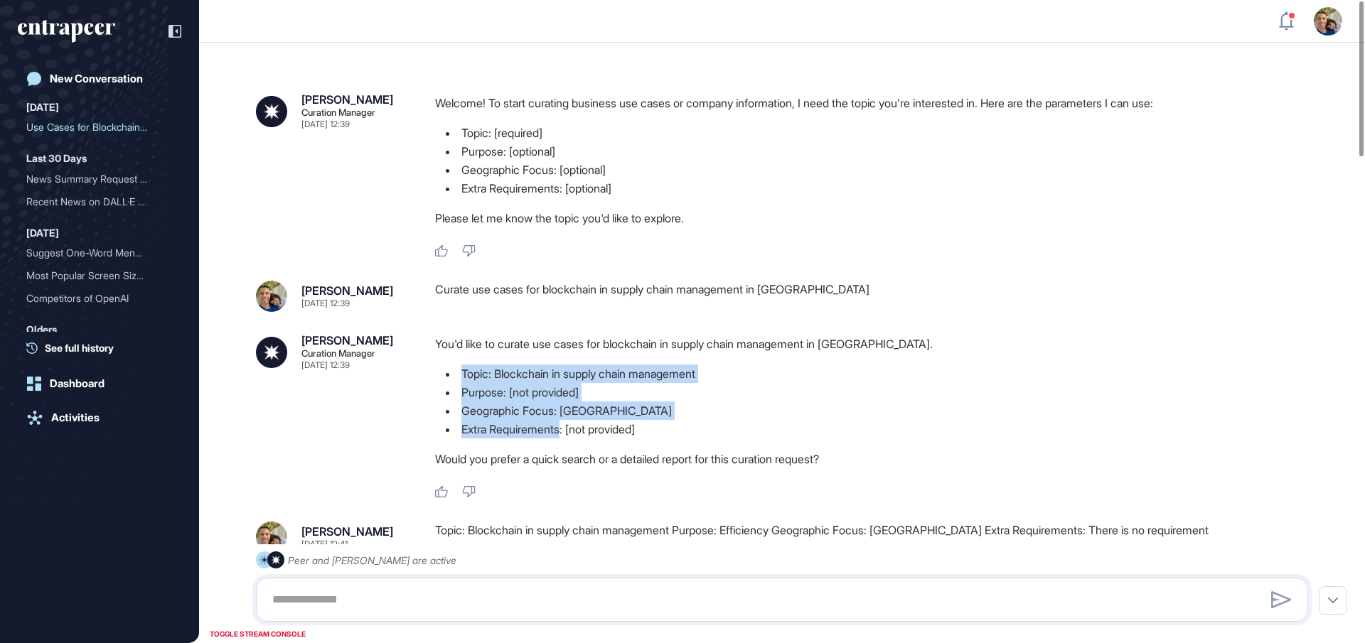
drag, startPoint x: 567, startPoint y: 429, endPoint x: 463, endPoint y: 375, distance: 116.7
click at [464, 375] on ul "Topic: Blockchain in supply chain management Purpose: [not provided] Geographic…" at bounding box center [877, 402] width 885 height 74
copy ul "Topic: Blockchain in supply chain management Purpose: [not provided] Geographic…"
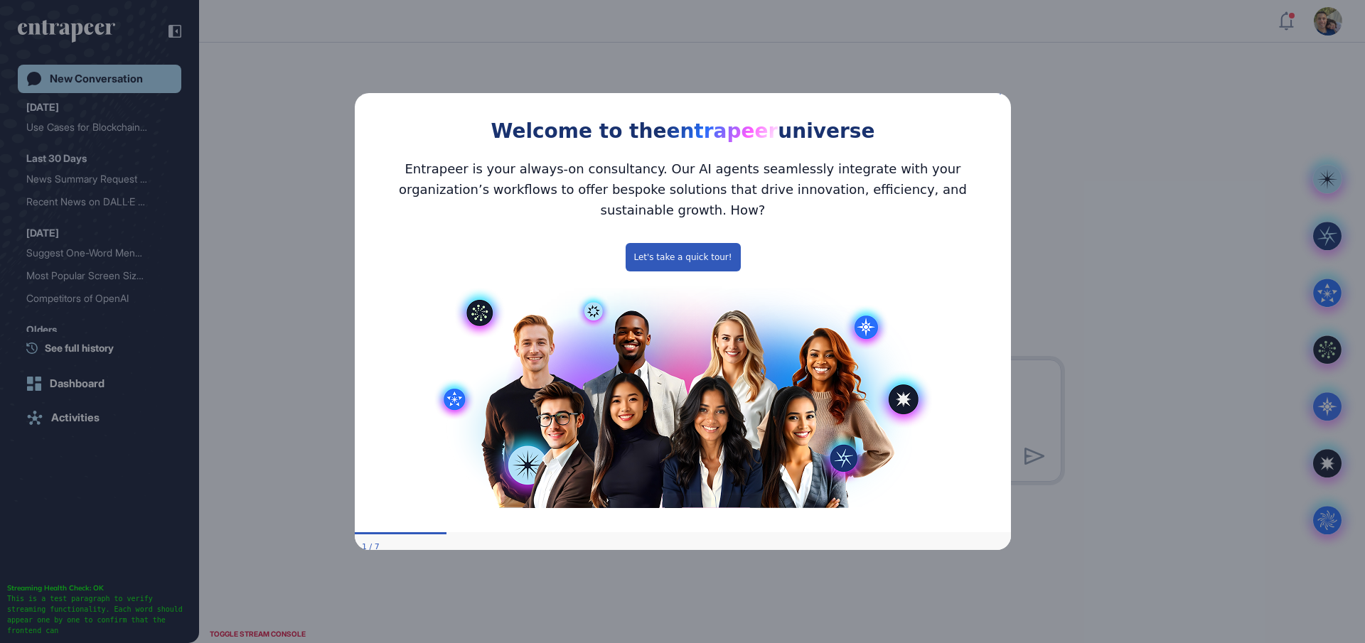
click at [1000, 95] on icon "Close Preview" at bounding box center [1002, 92] width 6 height 6
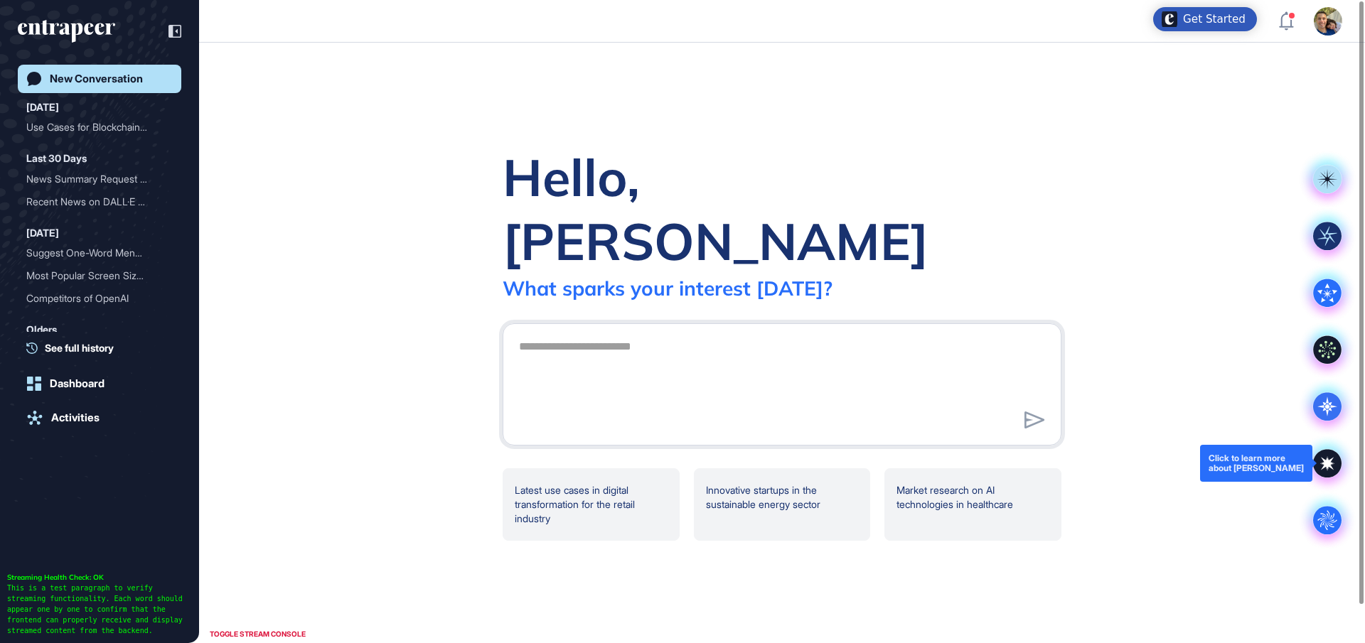
click at [1328, 461] on icon at bounding box center [1328, 463] width 12 height 12
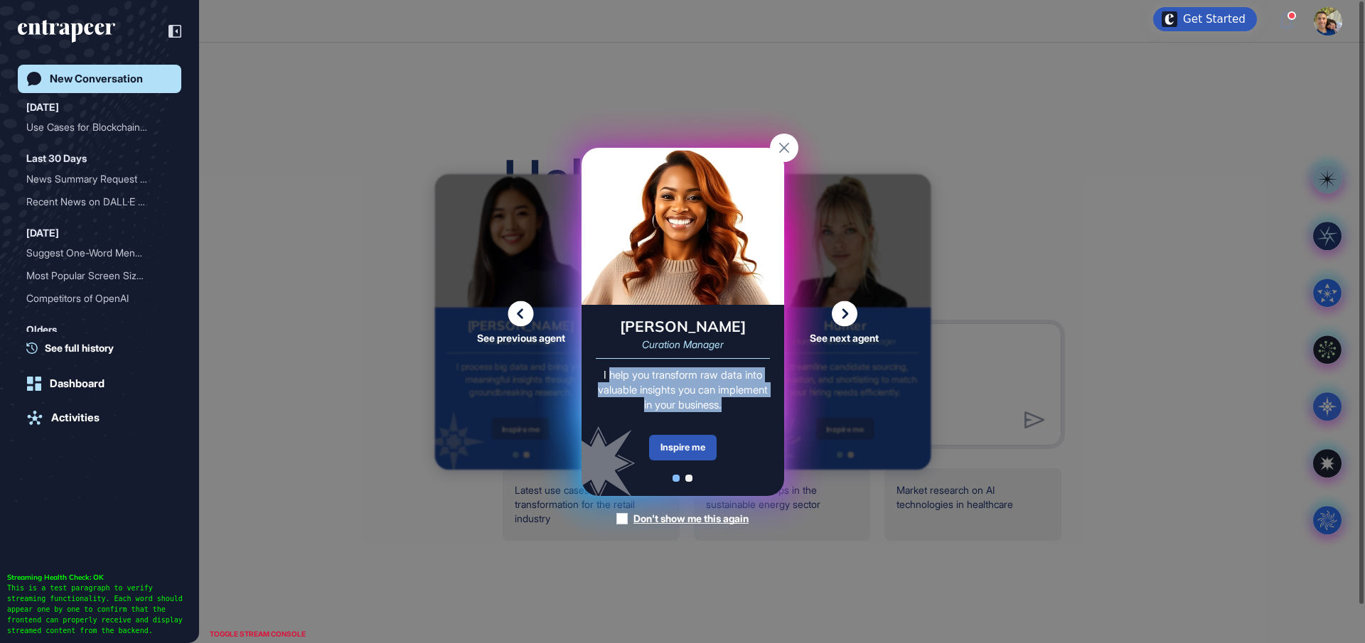
drag, startPoint x: 607, startPoint y: 377, endPoint x: 766, endPoint y: 412, distance: 163.9
click at [766, 412] on div "Curie Curation Manager I help you transform raw data into valuable insights you…" at bounding box center [683, 400] width 203 height 191
copy div "help you transform raw data into valuable insights you can implement in your bu…"
click at [700, 447] on div "Inspire me" at bounding box center [683, 448] width 68 height 26
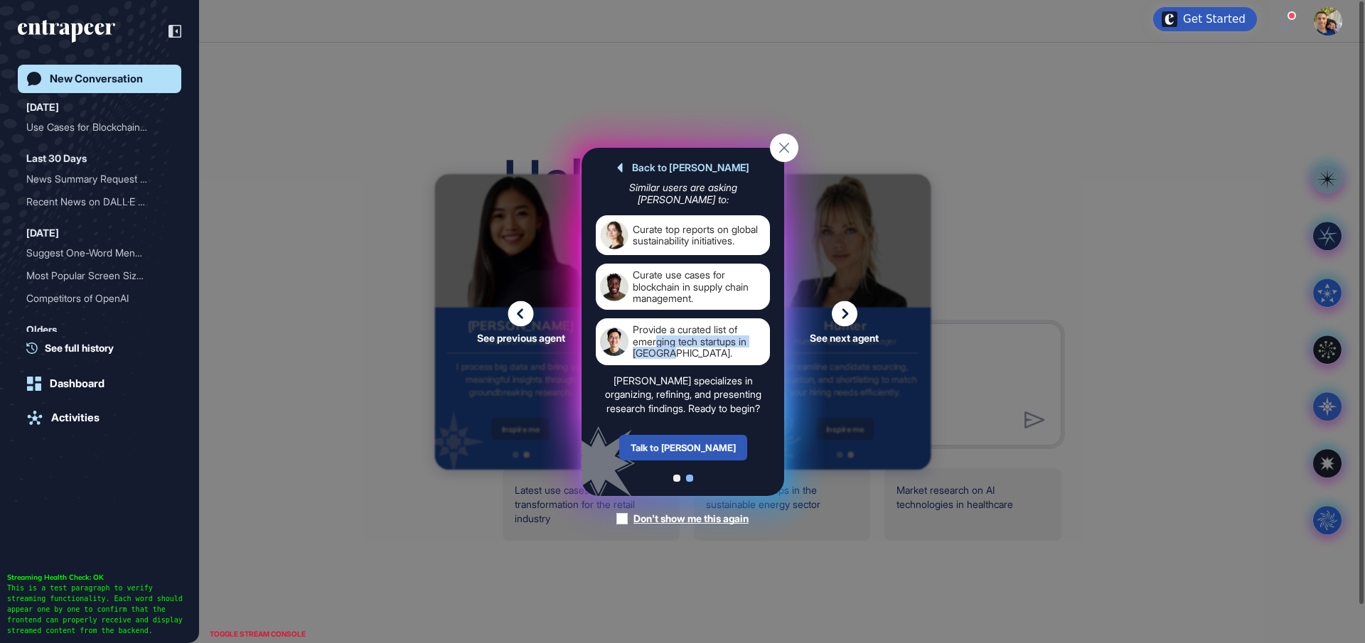
drag, startPoint x: 686, startPoint y: 343, endPoint x: 656, endPoint y: 325, distance: 35.7
click at [656, 325] on div "Provide a curated list of emerging tech startups in Europe." at bounding box center [699, 341] width 133 height 35
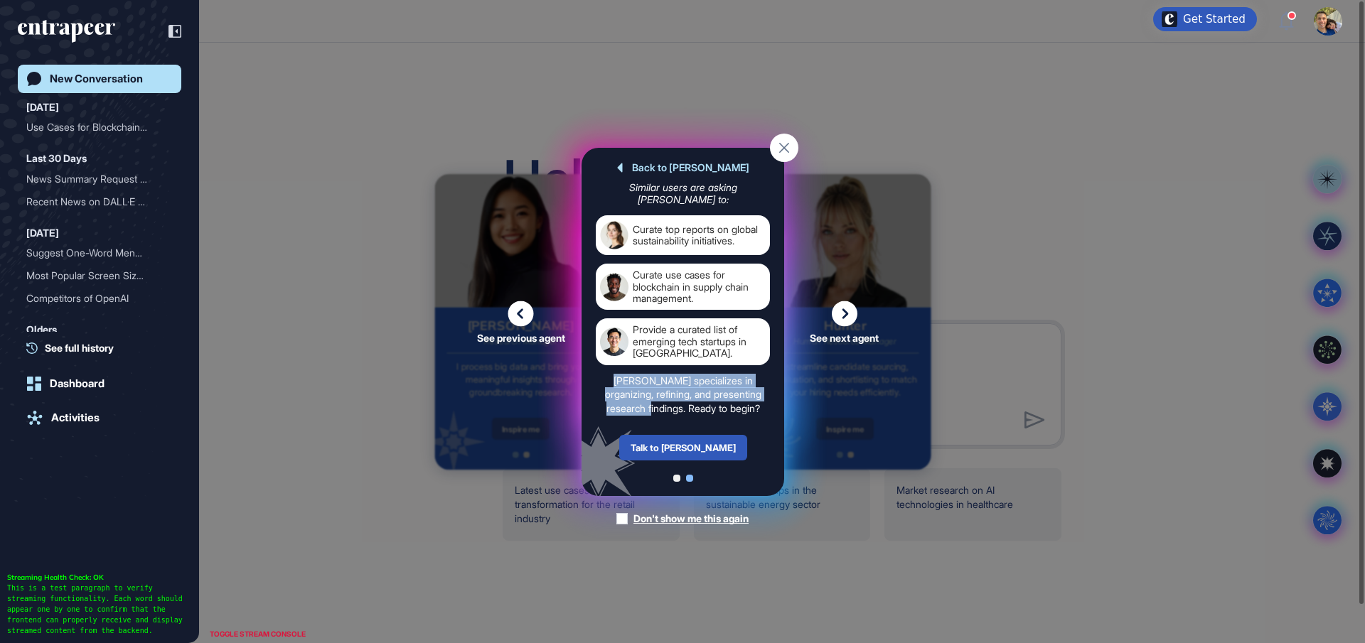
drag, startPoint x: 664, startPoint y: 395, endPoint x: 611, endPoint y: 372, distance: 58.3
click at [611, 373] on div "Curie specializes in organizing, refining, and presenting research findings. Re…" at bounding box center [683, 394] width 174 height 42
copy div "Curie specializes in organizing, refining, and presenting research findings."
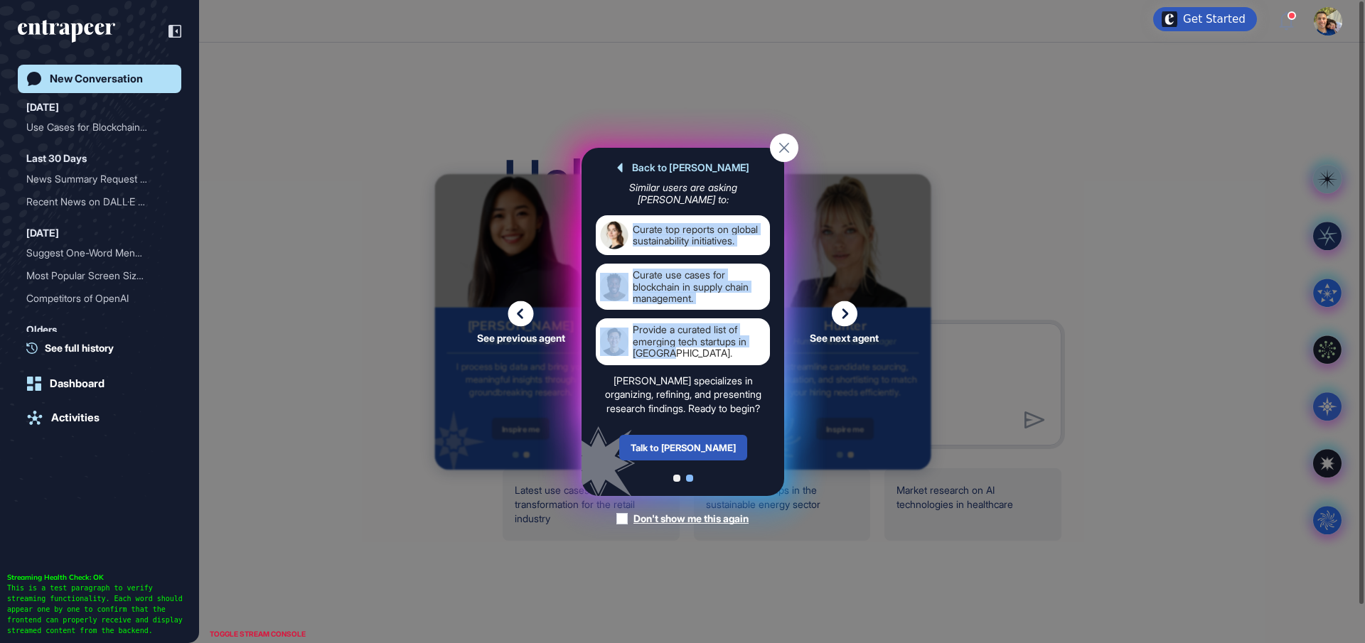
drag, startPoint x: 660, startPoint y: 320, endPoint x: 636, endPoint y: 218, distance: 105.2
click at [636, 218] on div "Curate top reports on global sustainability initiatives. Curate use cases for b…" at bounding box center [683, 289] width 174 height 149
copy div "Curate top reports on global sustainability initiatives. Curate use cases for b…"
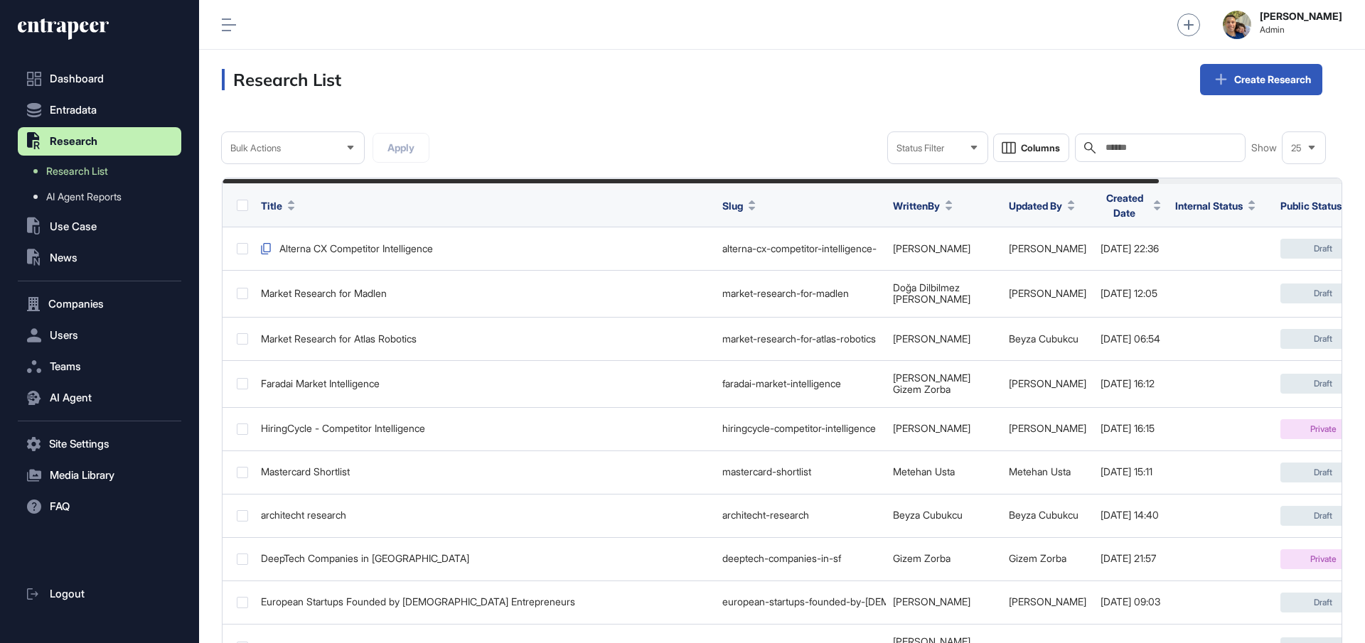
scroll to position [1, 1]
